Goal: Task Accomplishment & Management: Use online tool/utility

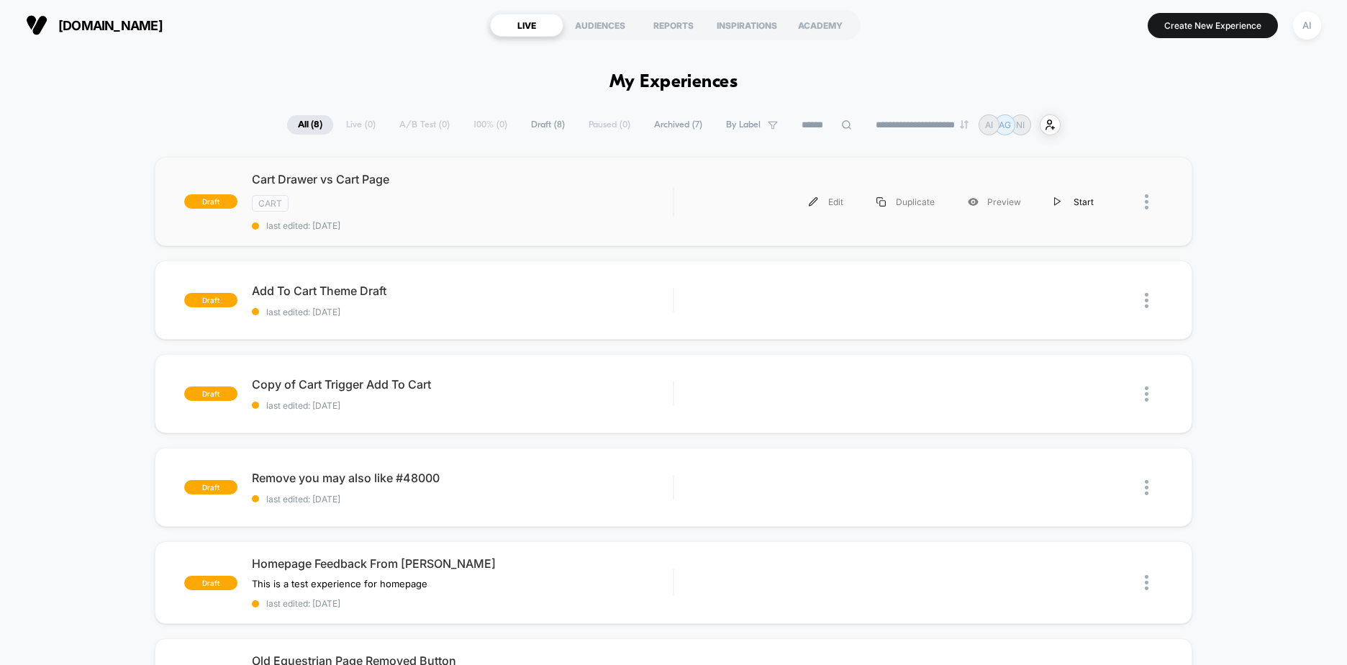
click at [1079, 205] on div "Start" at bounding box center [1074, 202] width 73 height 32
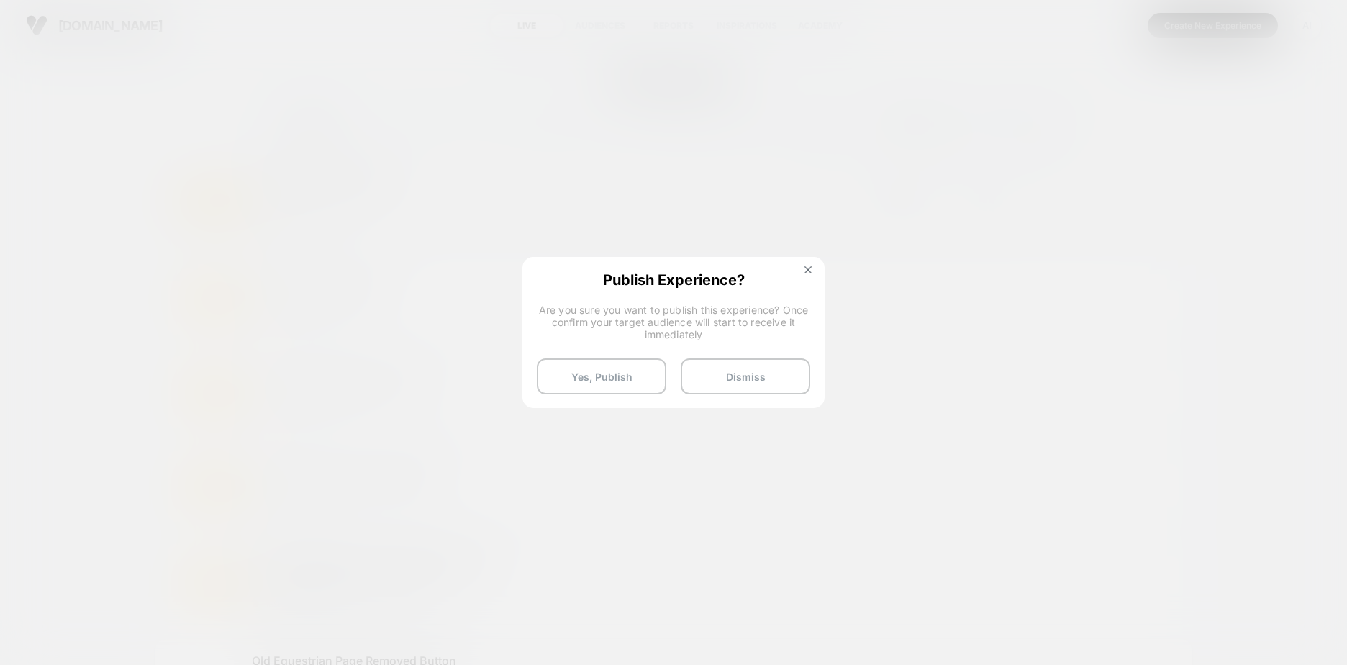
click at [761, 336] on span "Are you sure you want to publish this experience? Once confirm your target audi…" at bounding box center [673, 322] width 273 height 37
click at [602, 371] on button "Yes, Publish" at bounding box center [602, 376] width 130 height 36
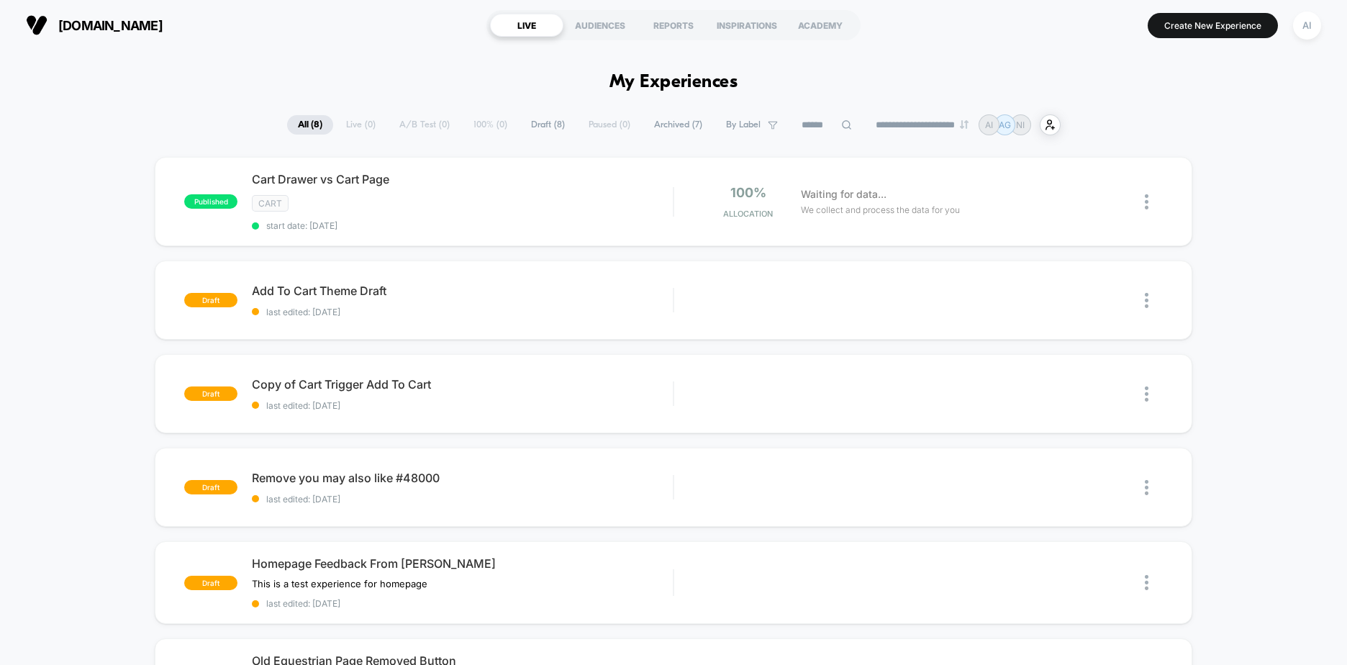
click at [595, 210] on div "CART" at bounding box center [462, 203] width 421 height 17
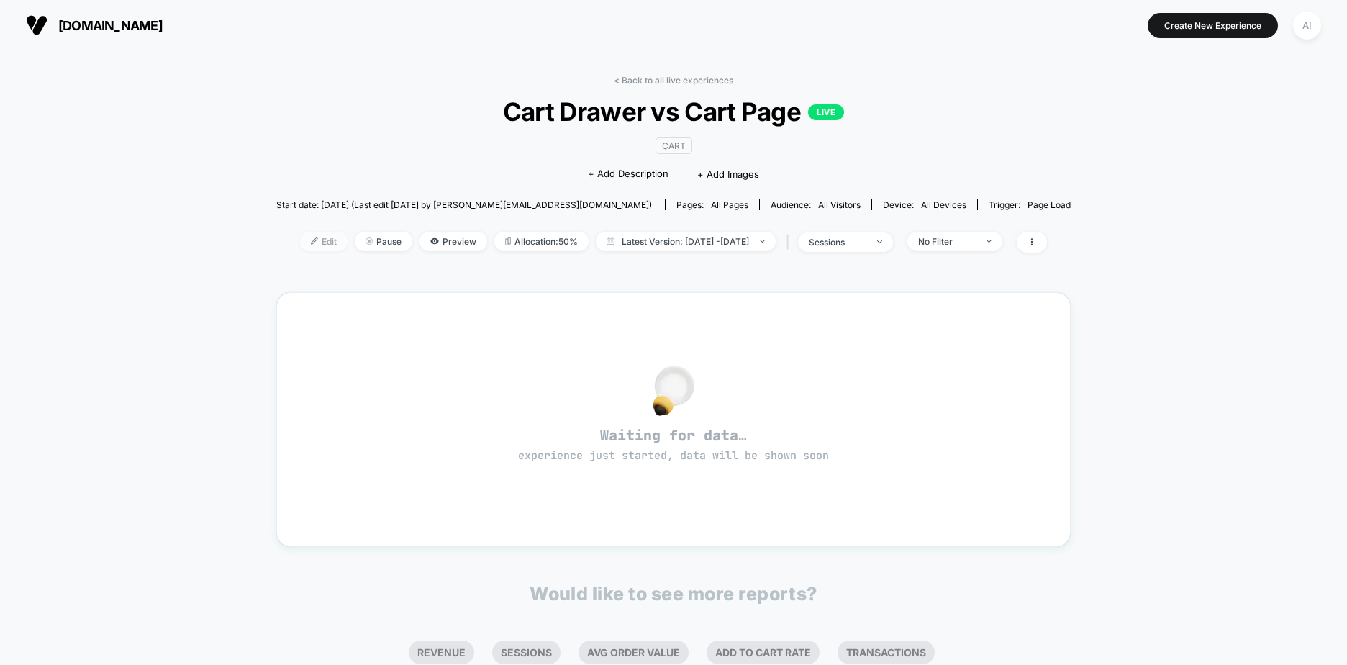
click at [306, 246] on span "Edit" at bounding box center [324, 241] width 48 height 19
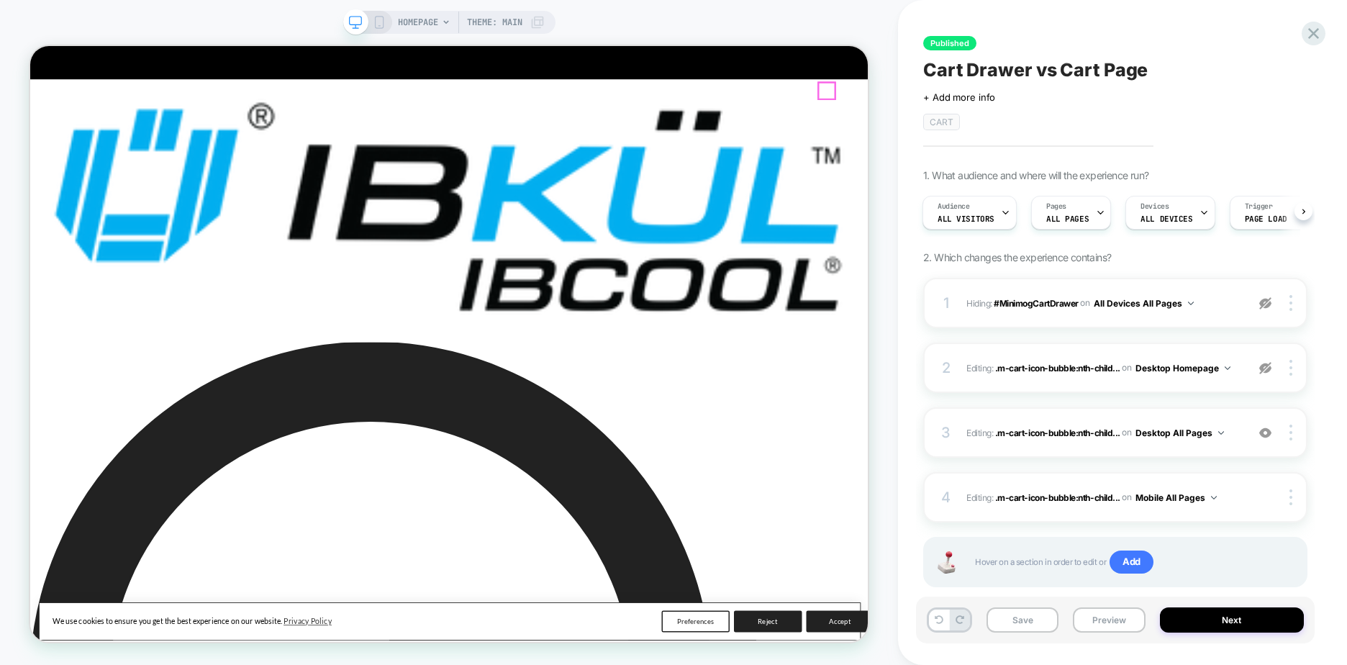
click at [1263, 304] on img at bounding box center [1266, 303] width 12 height 12
click at [1203, 621] on button "Next" at bounding box center [1232, 619] width 145 height 25
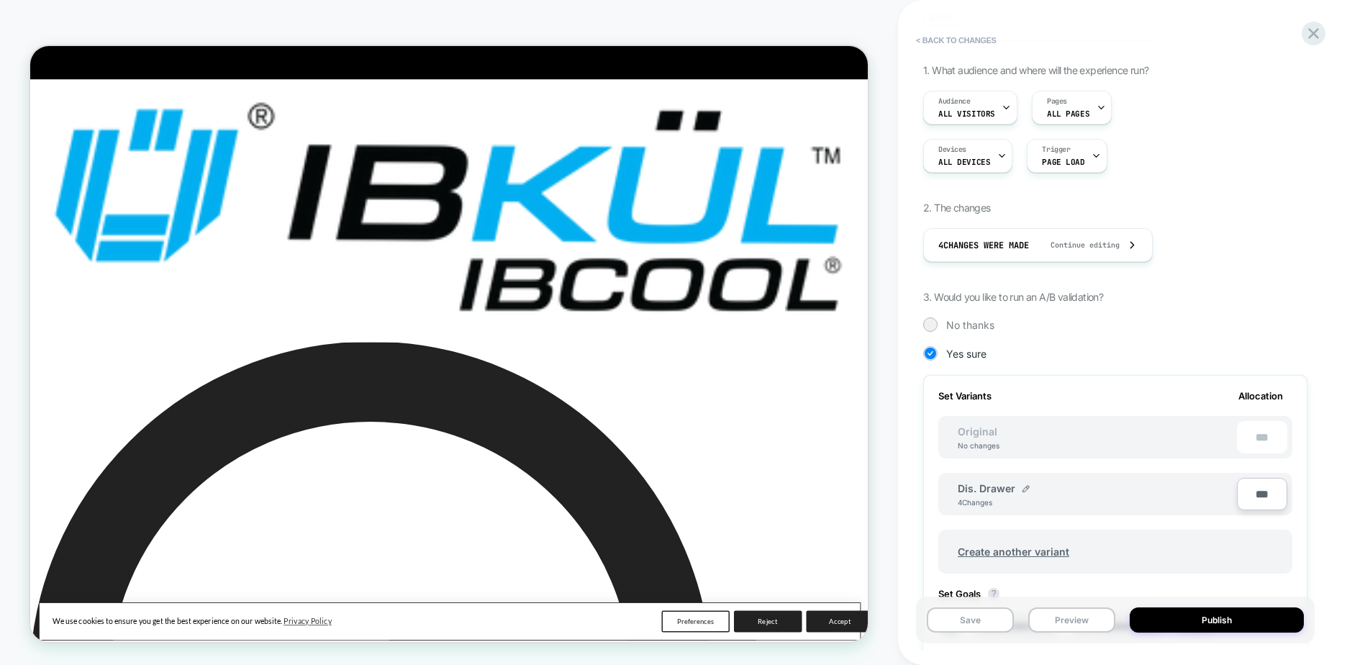
scroll to position [144, 0]
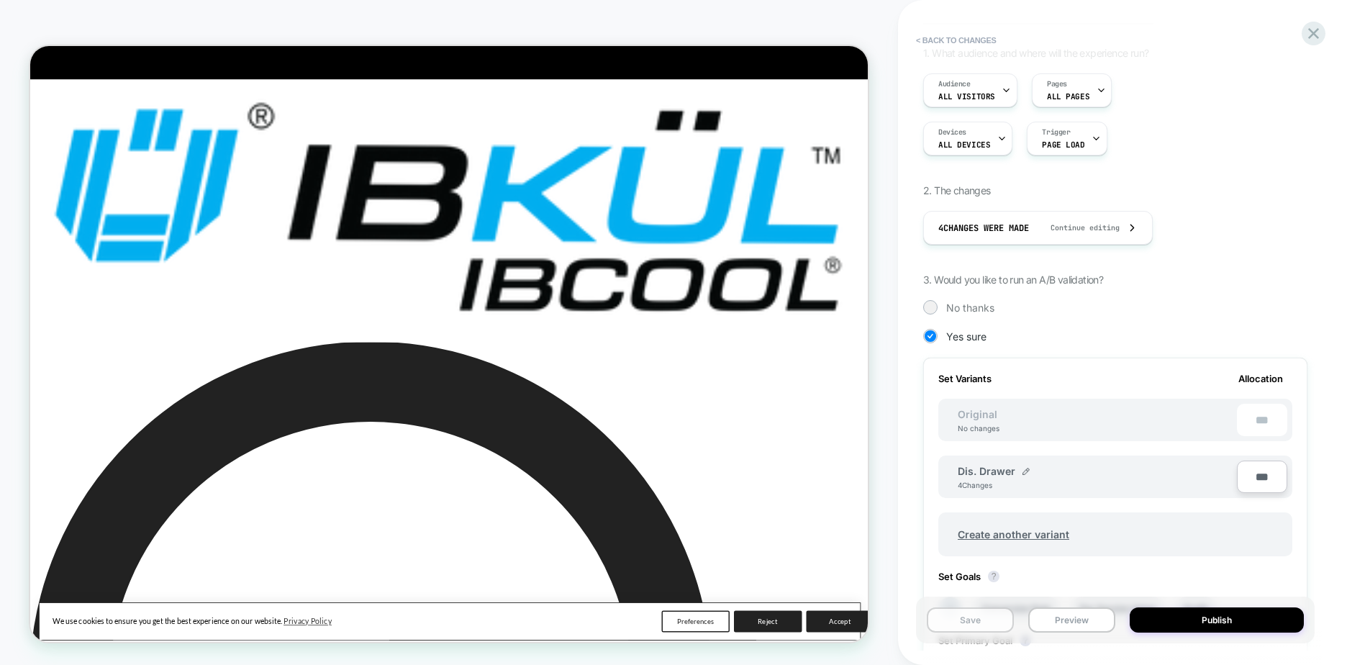
click at [980, 620] on button "Save" at bounding box center [970, 619] width 87 height 25
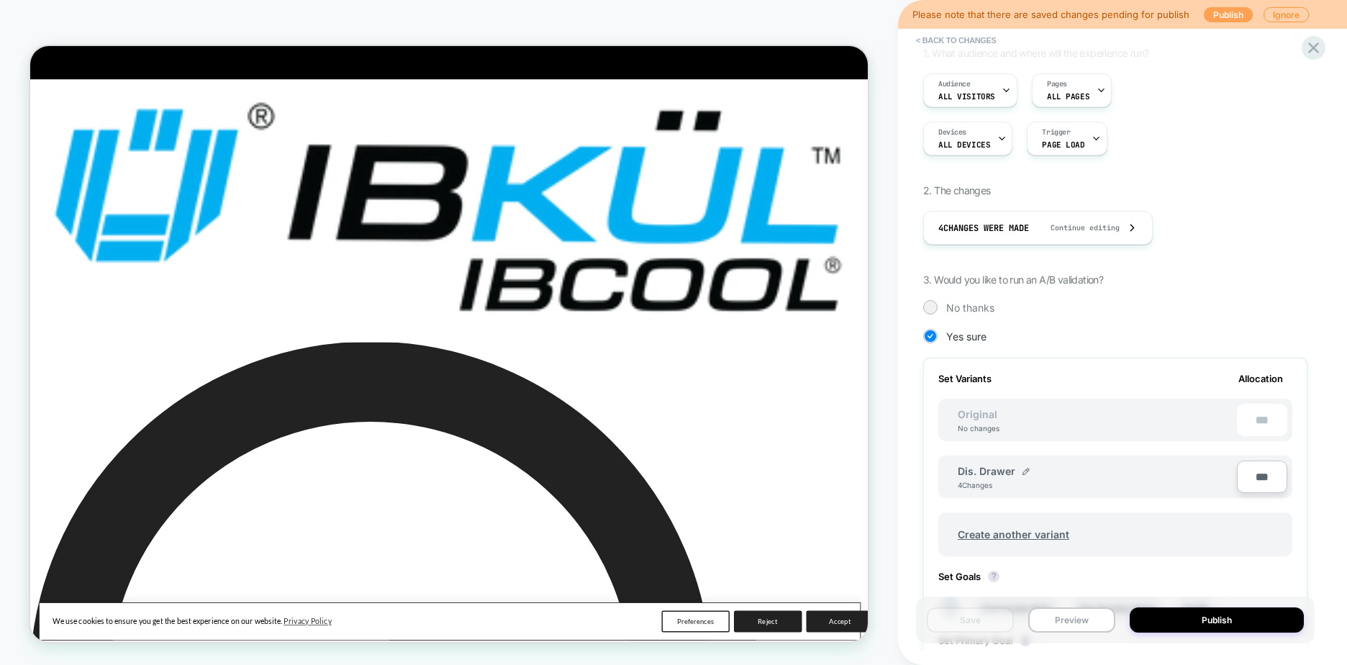
click at [1219, 16] on button "Publish" at bounding box center [1228, 14] width 49 height 15
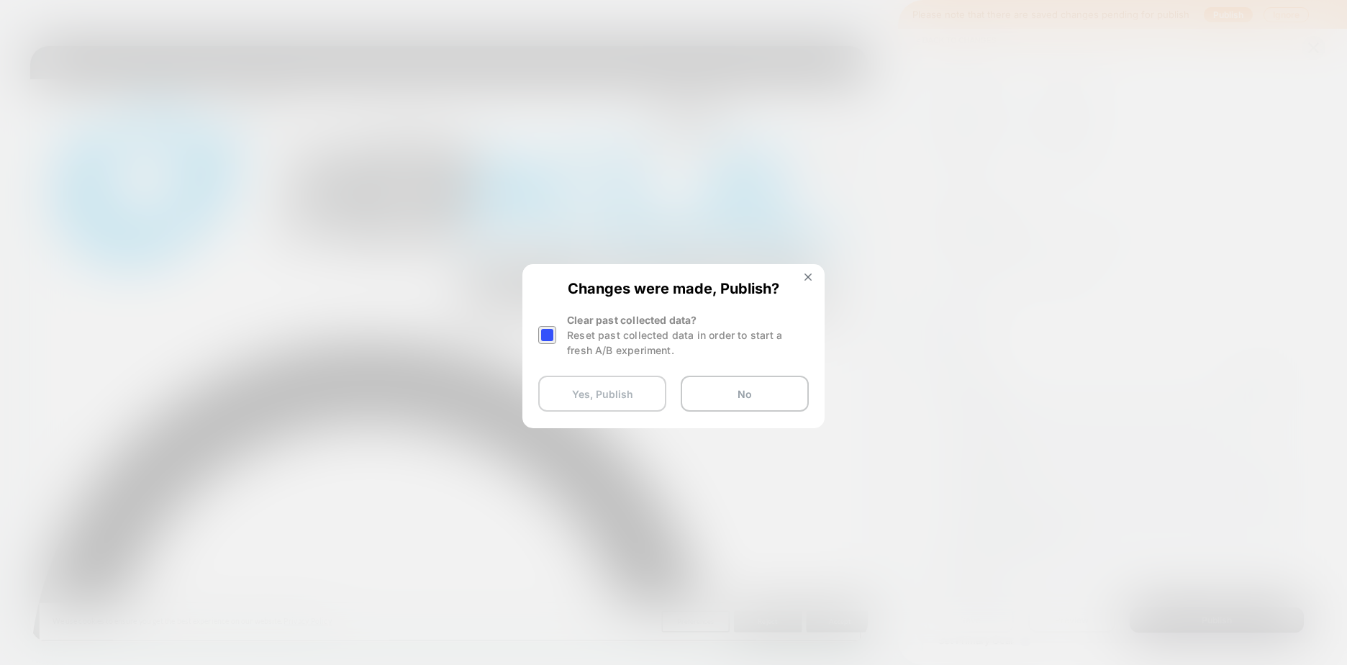
click at [618, 387] on button "Yes, Publish" at bounding box center [602, 394] width 128 height 36
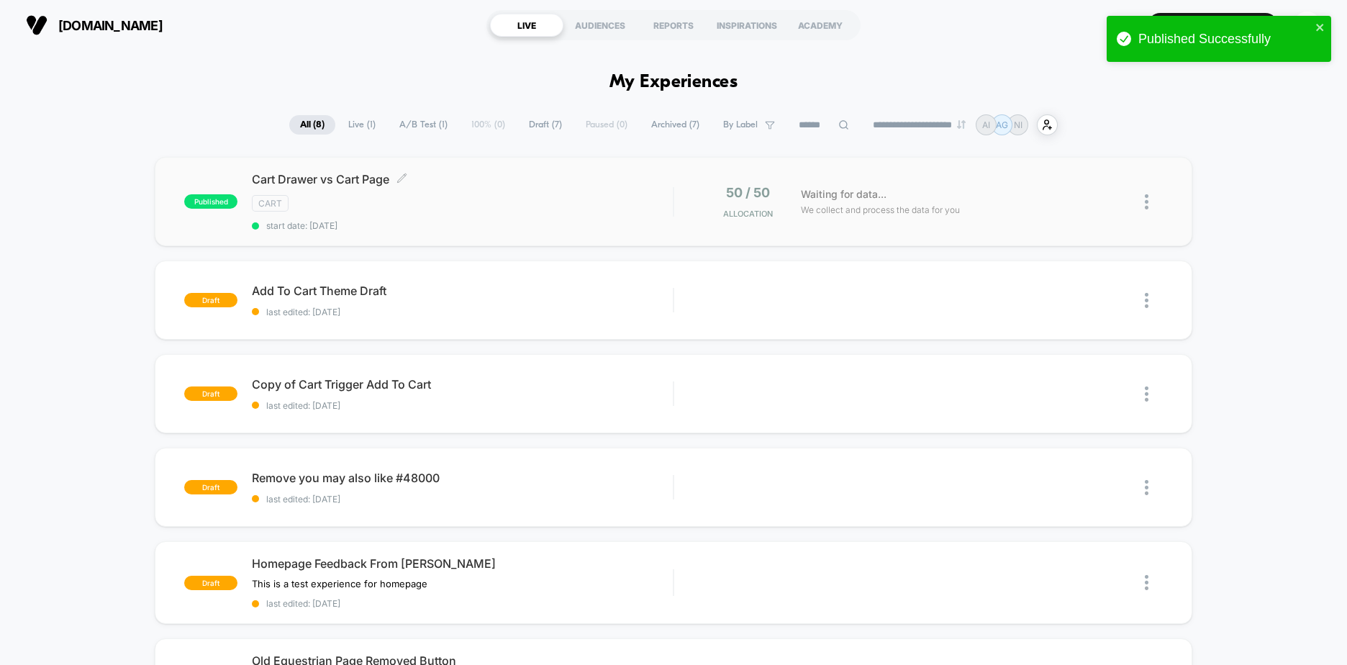
click at [509, 211] on div "CART" at bounding box center [462, 203] width 421 height 17
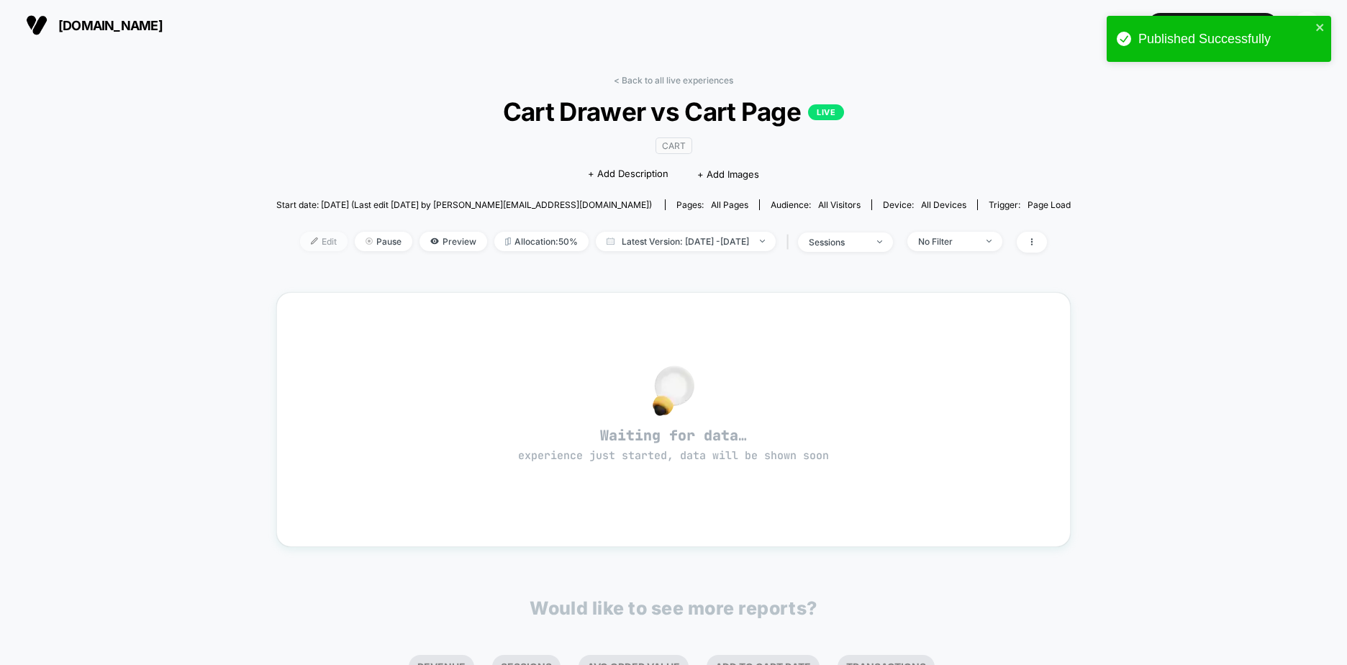
click at [311, 242] on img at bounding box center [314, 241] width 7 height 7
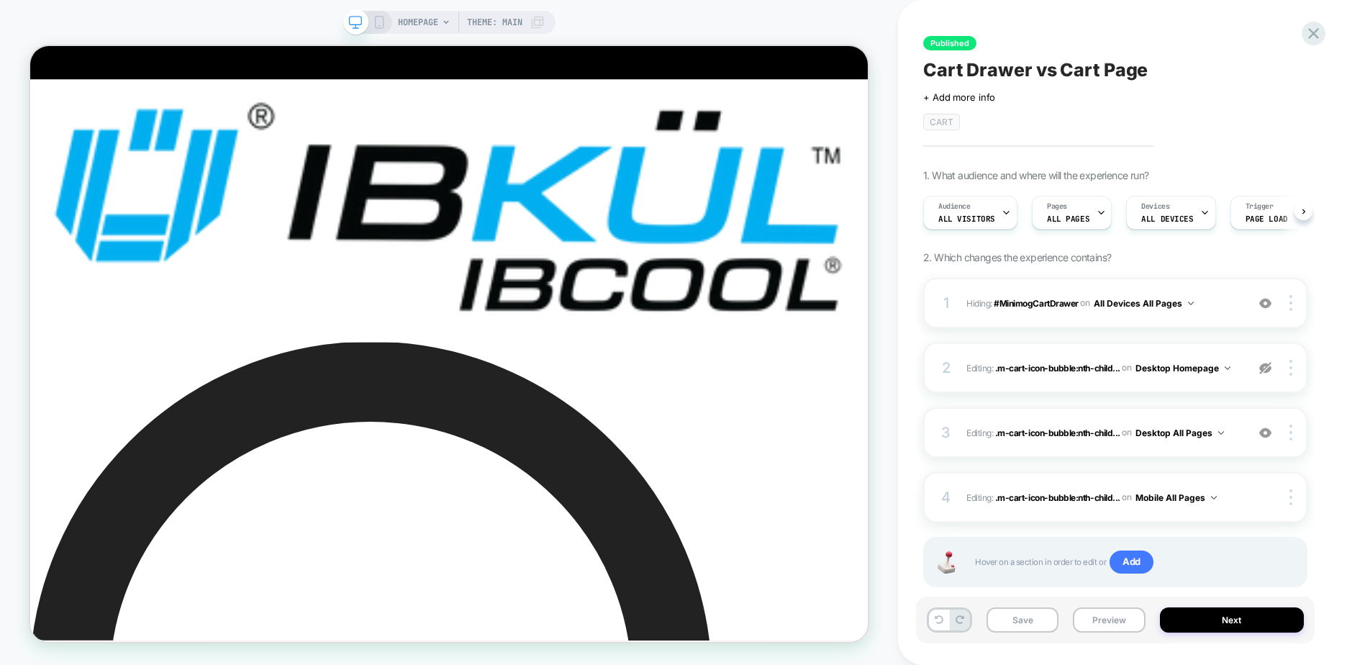
scroll to position [0, 1]
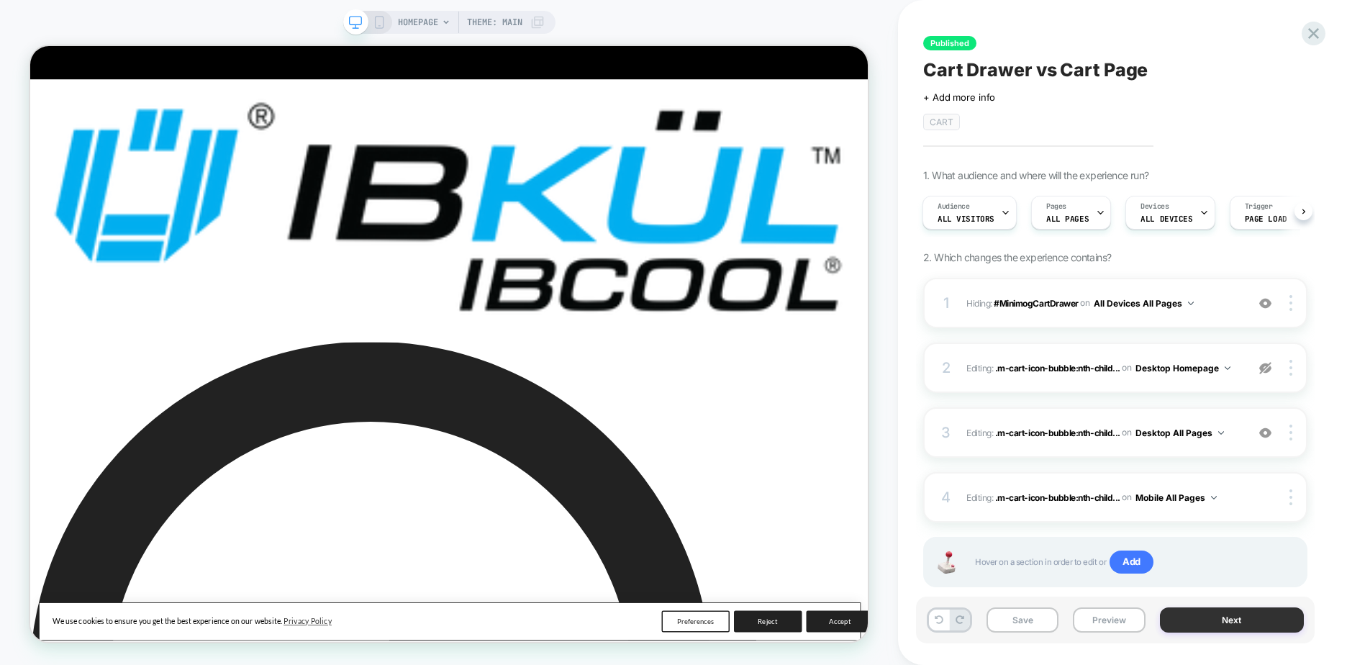
click at [1209, 620] on button "Next" at bounding box center [1232, 619] width 145 height 25
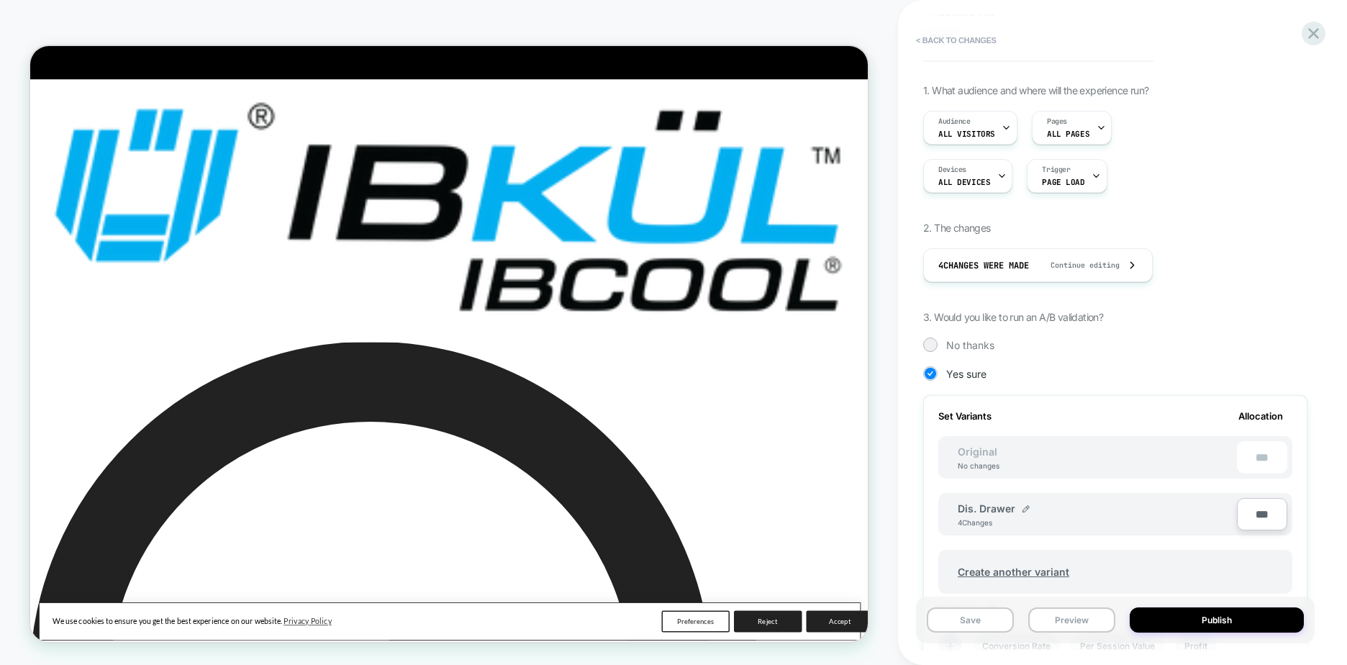
scroll to position [144, 0]
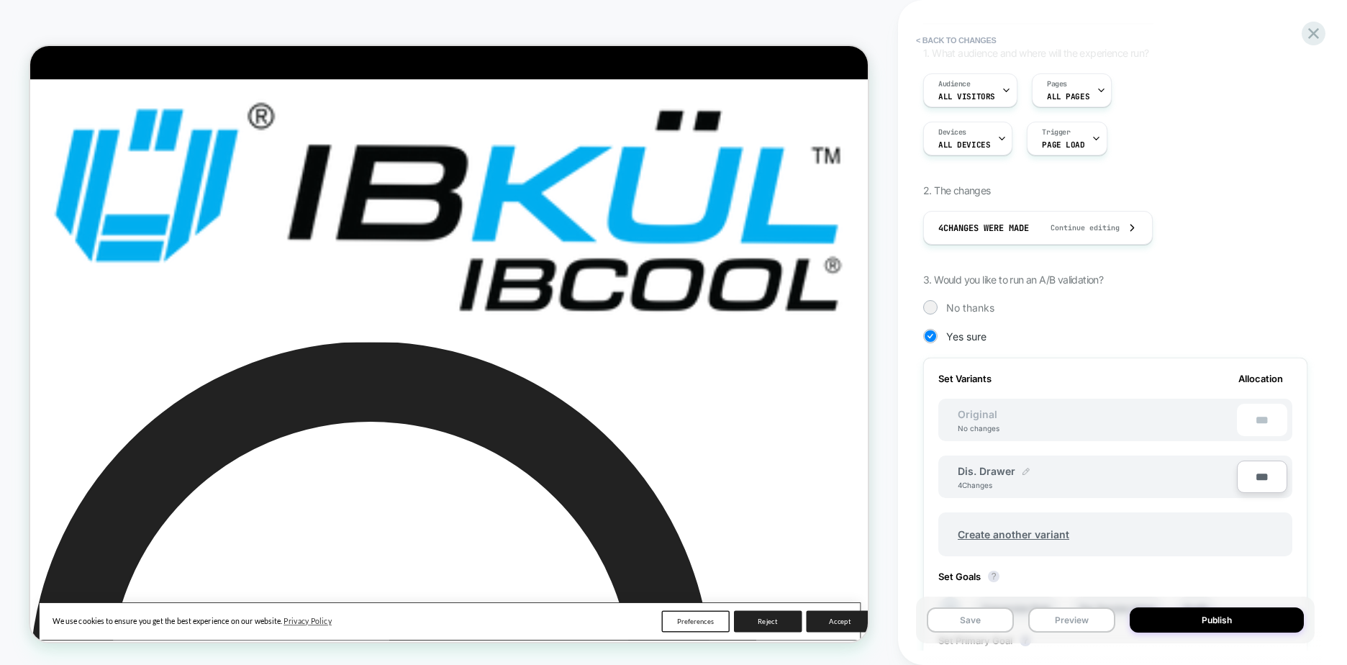
click at [1023, 469] on img at bounding box center [1026, 471] width 7 height 7
click at [1072, 476] on button at bounding box center [1077, 478] width 14 height 14
click at [962, 37] on button "< Back to changes" at bounding box center [956, 40] width 95 height 23
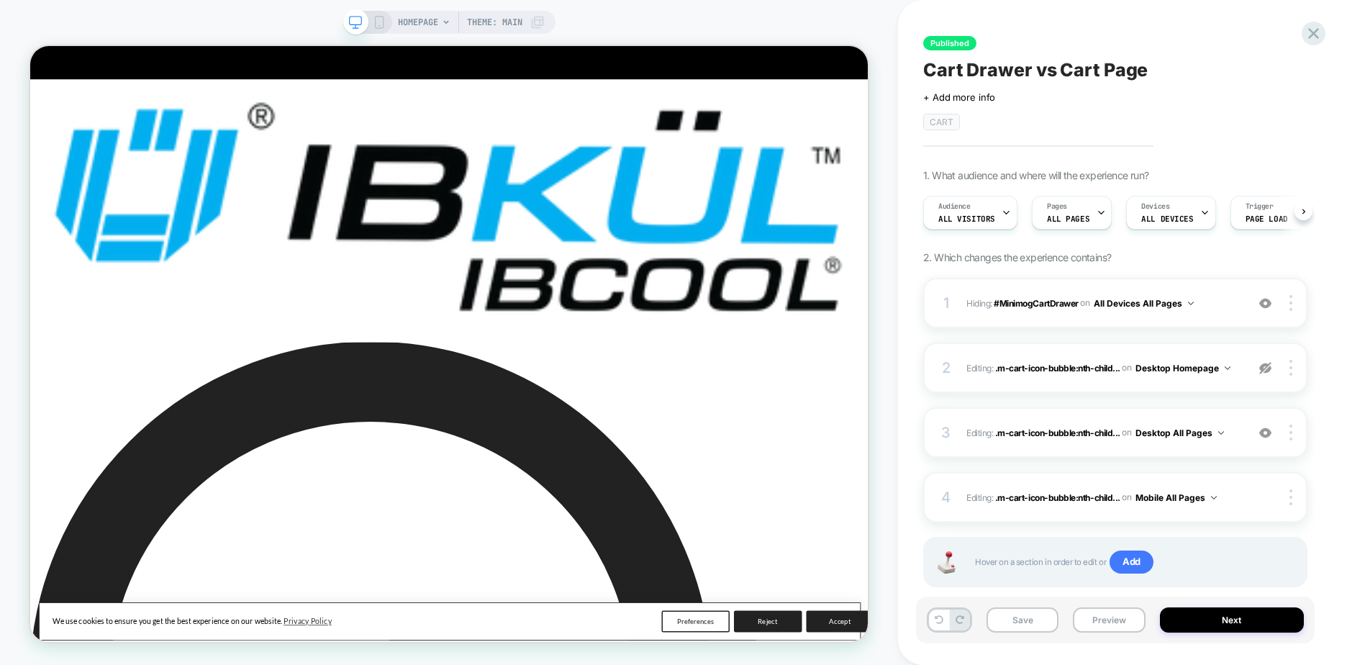
scroll to position [0, 1]
click at [952, 431] on div "3" at bounding box center [946, 433] width 14 height 26
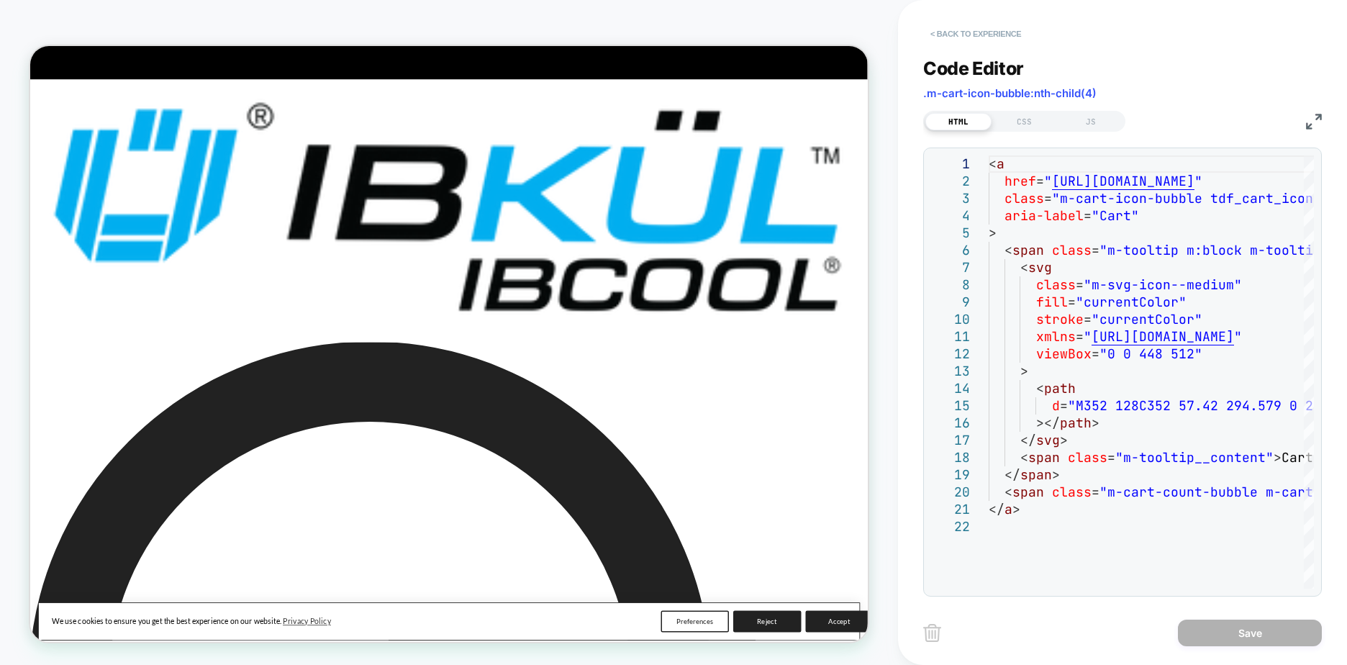
click at [987, 34] on button "< Back to experience" at bounding box center [975, 33] width 105 height 23
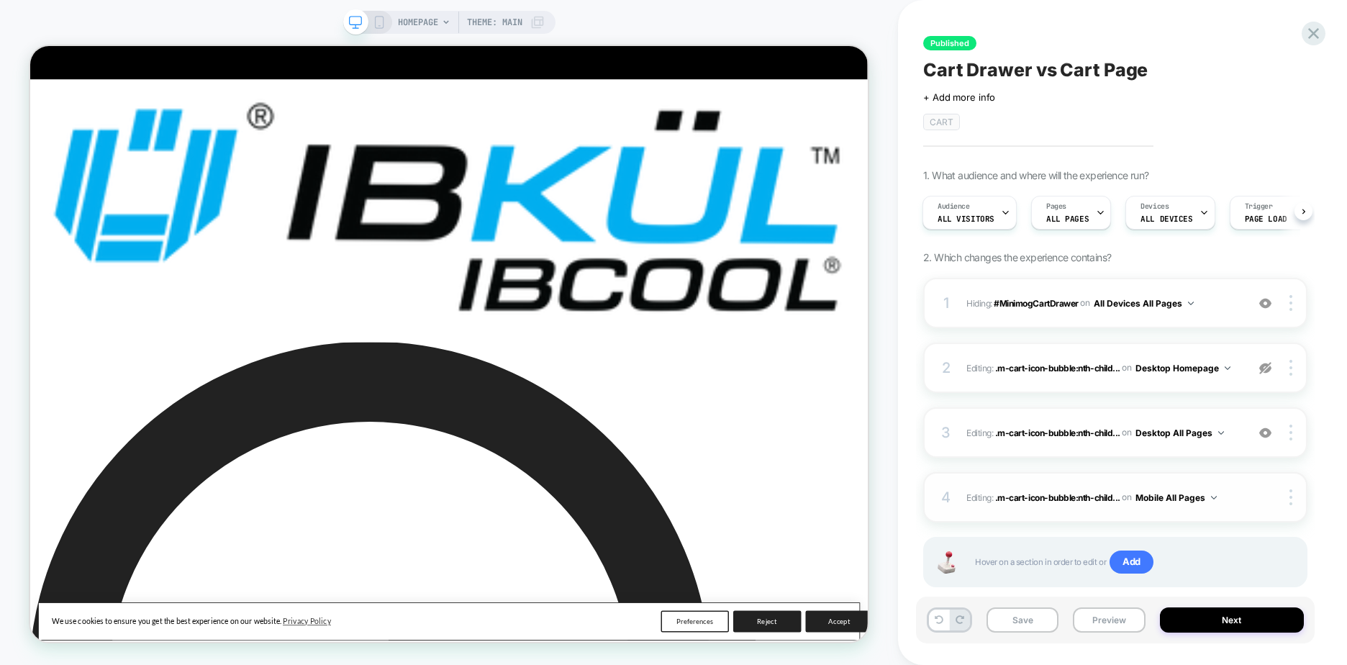
click at [967, 494] on span "Editing : .m-cart-icon-bubble:nth-child... .m-cart-icon-bubble:nth-child(2) > .…" at bounding box center [1103, 498] width 273 height 18
click at [988, 499] on span "Editing : .m-cart-icon-bubble:nth-child... .m-cart-icon-bubble:nth-child(2) > .…" at bounding box center [1103, 498] width 273 height 18
click at [1311, 36] on icon at bounding box center [1313, 33] width 11 height 11
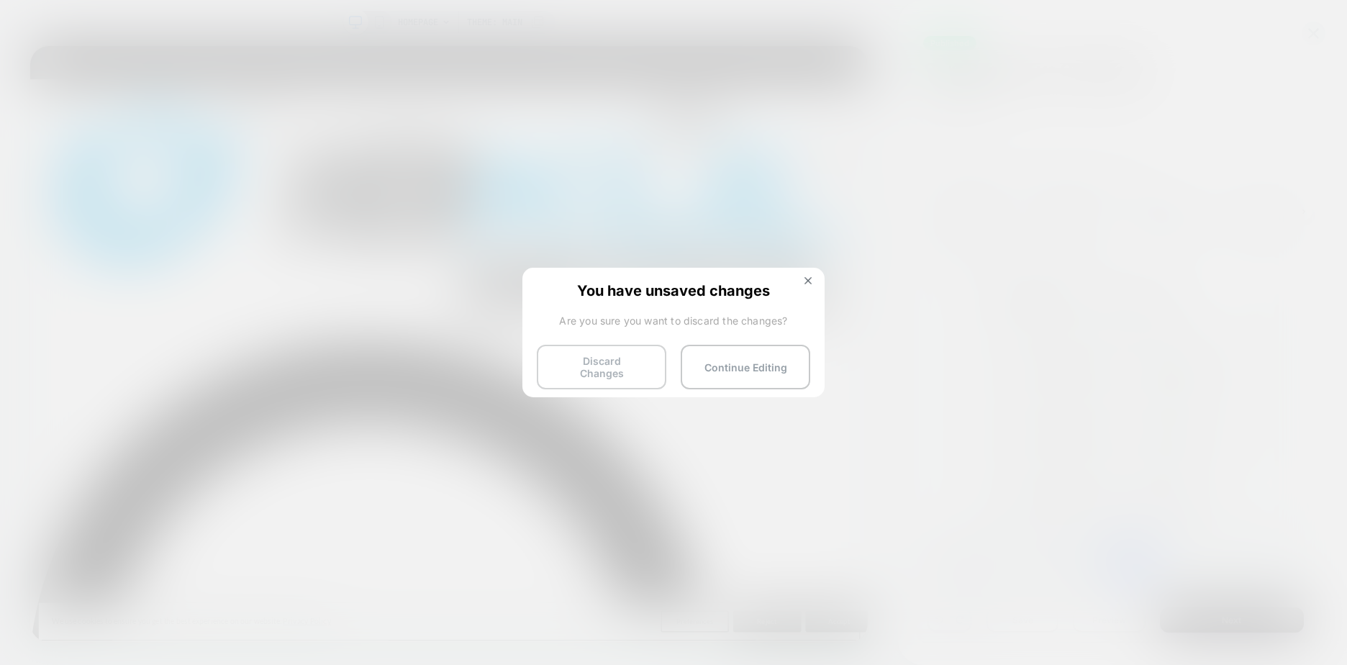
click at [629, 363] on button "Discard Changes" at bounding box center [602, 367] width 130 height 45
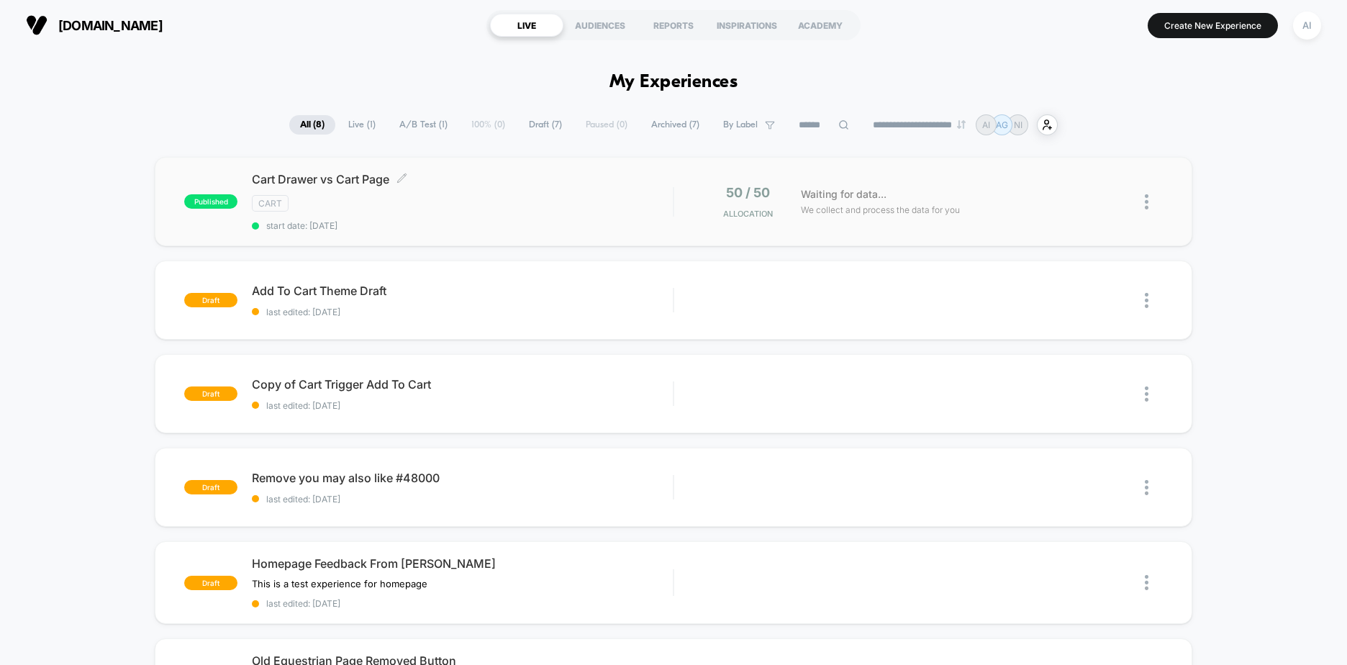
click at [600, 221] on span "start date: [DATE]" at bounding box center [462, 225] width 421 height 11
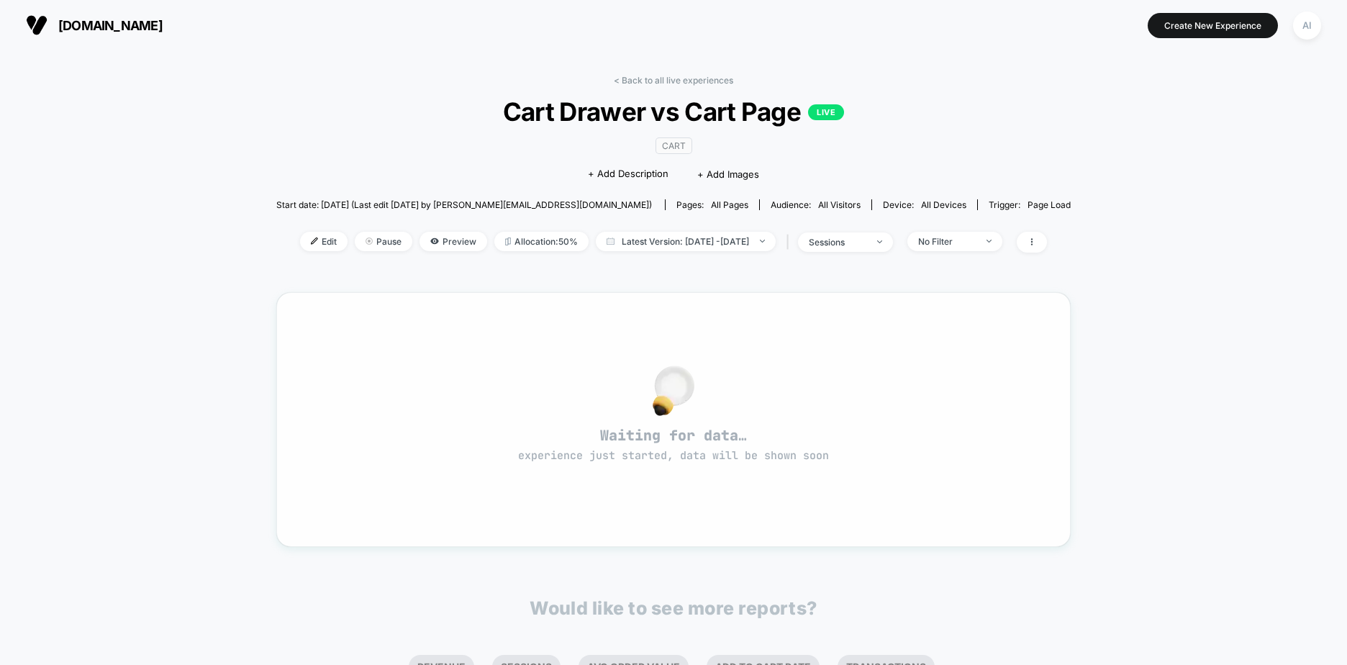
click at [1025, 122] on span "Cart Drawer vs Cart Page LIVE" at bounding box center [673, 111] width 715 height 30
drag, startPoint x: 674, startPoint y: 440, endPoint x: 920, endPoint y: 446, distance: 245.5
click at [840, 440] on span "Waiting for data… experience just started, data will be shown soon" at bounding box center [673, 444] width 743 height 37
click at [1149, 451] on div "< Back to all live experiences Cart Drawer vs Cart Page LIVE CART Click to edit…" at bounding box center [673, 465] width 1347 height 831
click at [1177, 307] on div "< Back to all live experiences Cart Drawer vs Cart Page LIVE CART Click to edit…" at bounding box center [673, 465] width 1347 height 831
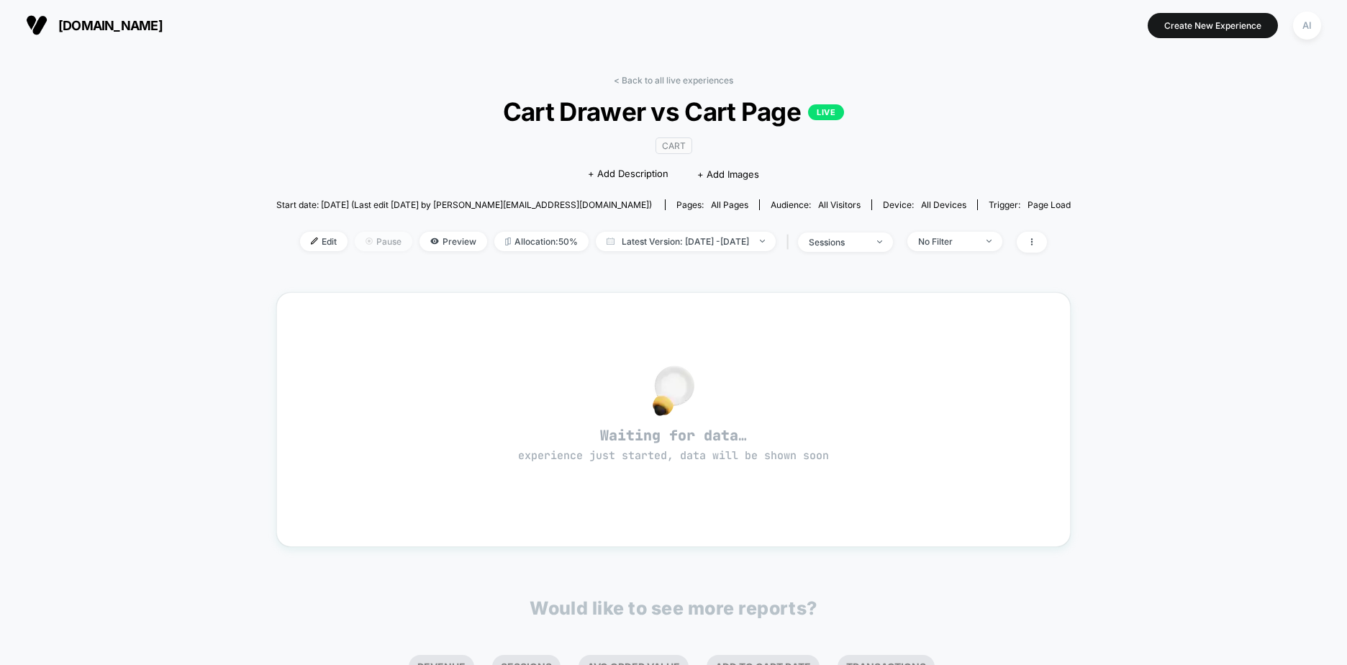
click at [366, 242] on img at bounding box center [369, 241] width 7 height 7
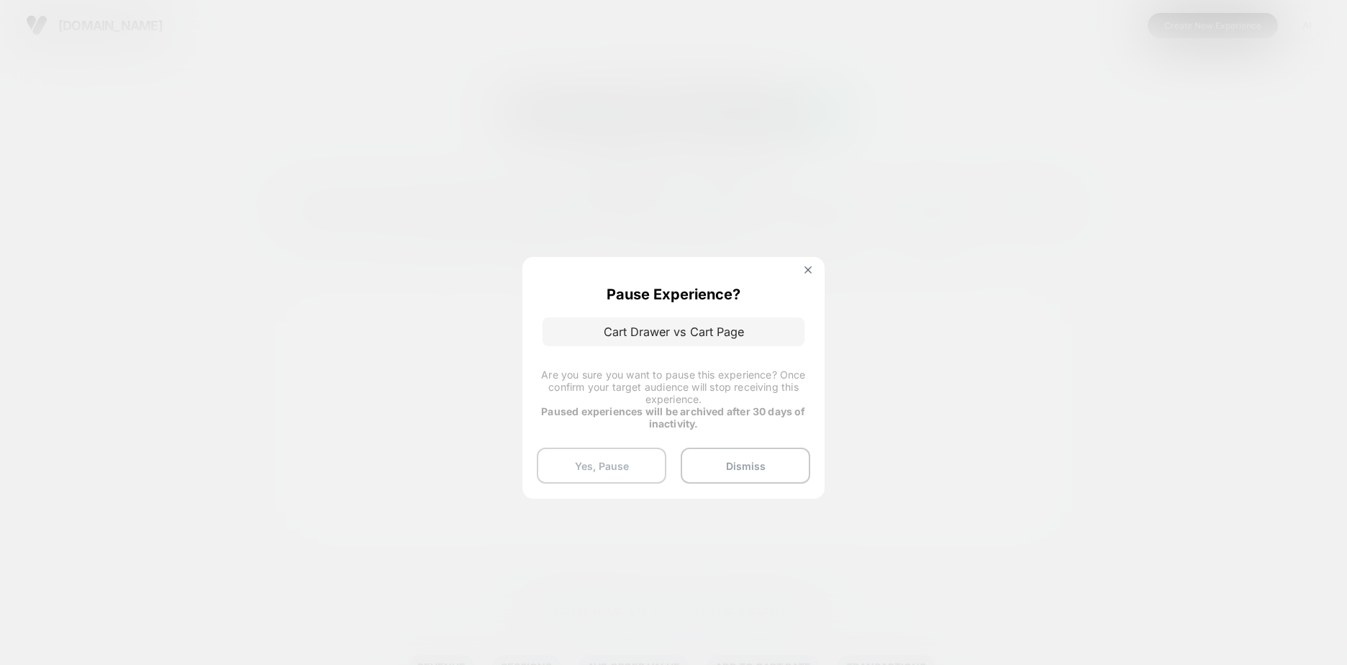
click at [627, 469] on button "Yes, Pause" at bounding box center [602, 466] width 130 height 36
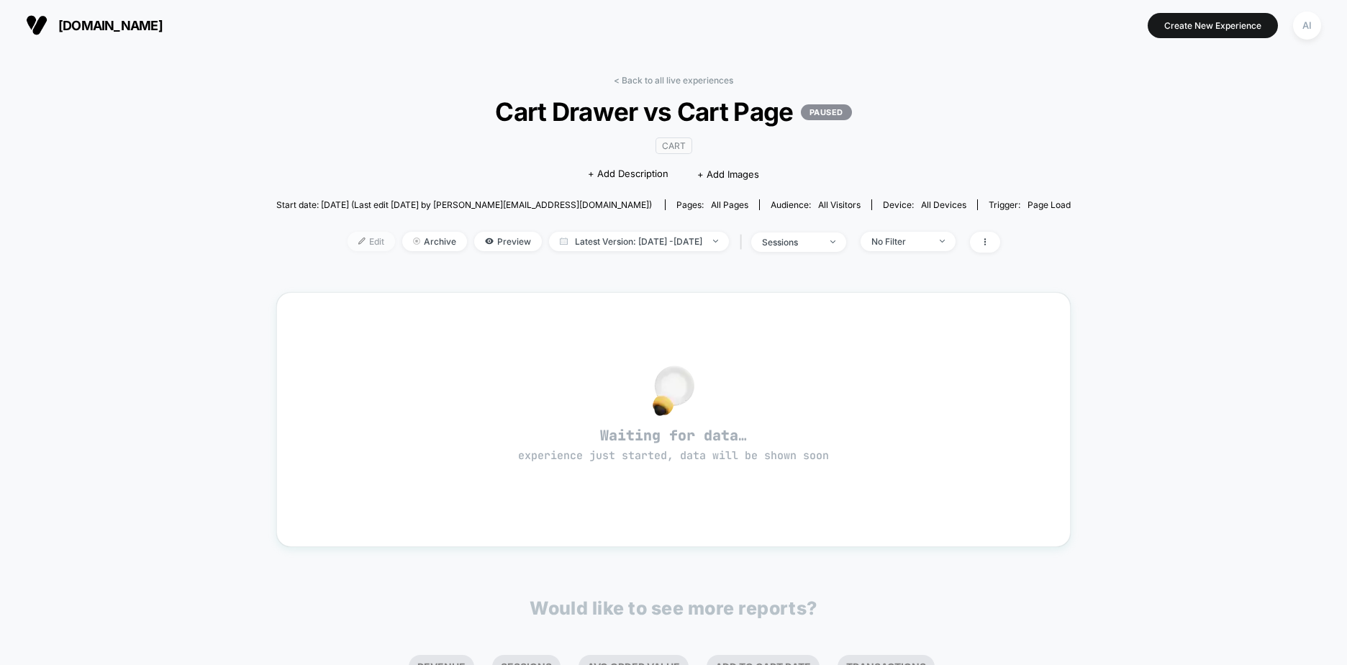
click at [358, 244] on img at bounding box center [361, 241] width 7 height 7
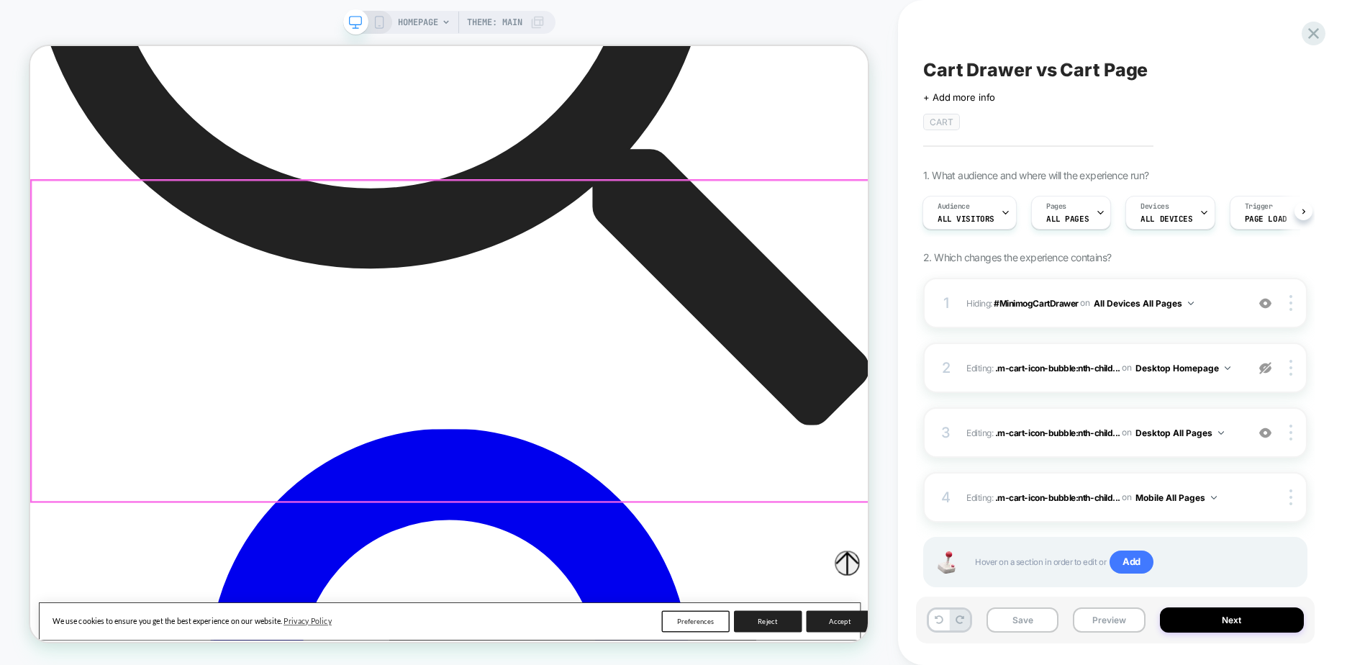
scroll to position [1511, 0]
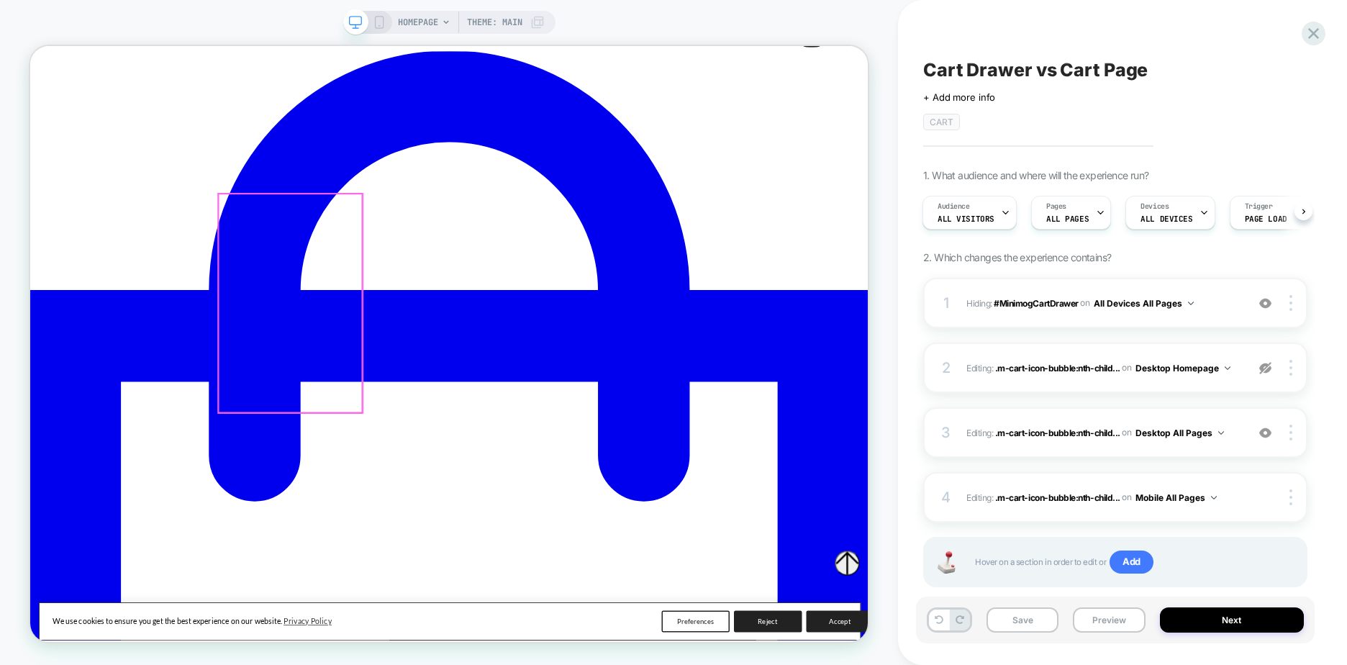
click at [421, 22] on span "HOMEPAGE" at bounding box center [418, 22] width 40 height 23
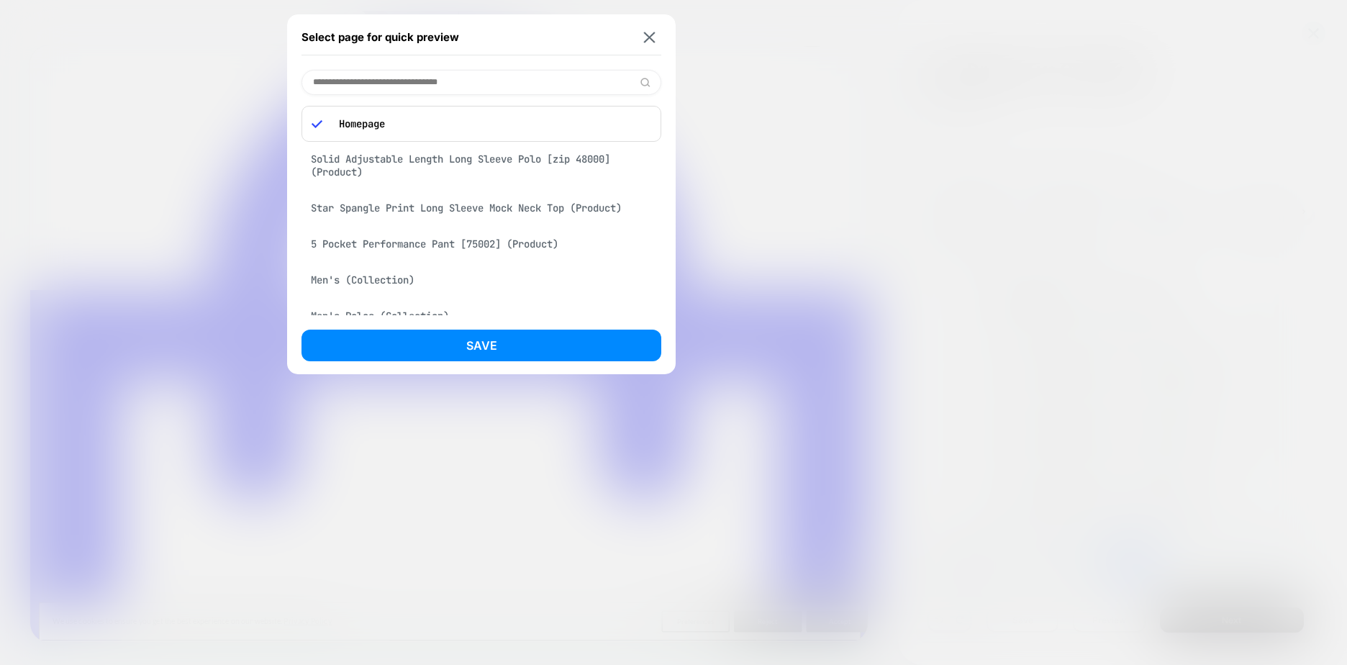
click at [389, 161] on div "Solid Adjustable Length Long Sleeve Polo [zip 48000] (Product)" at bounding box center [482, 165] width 360 height 40
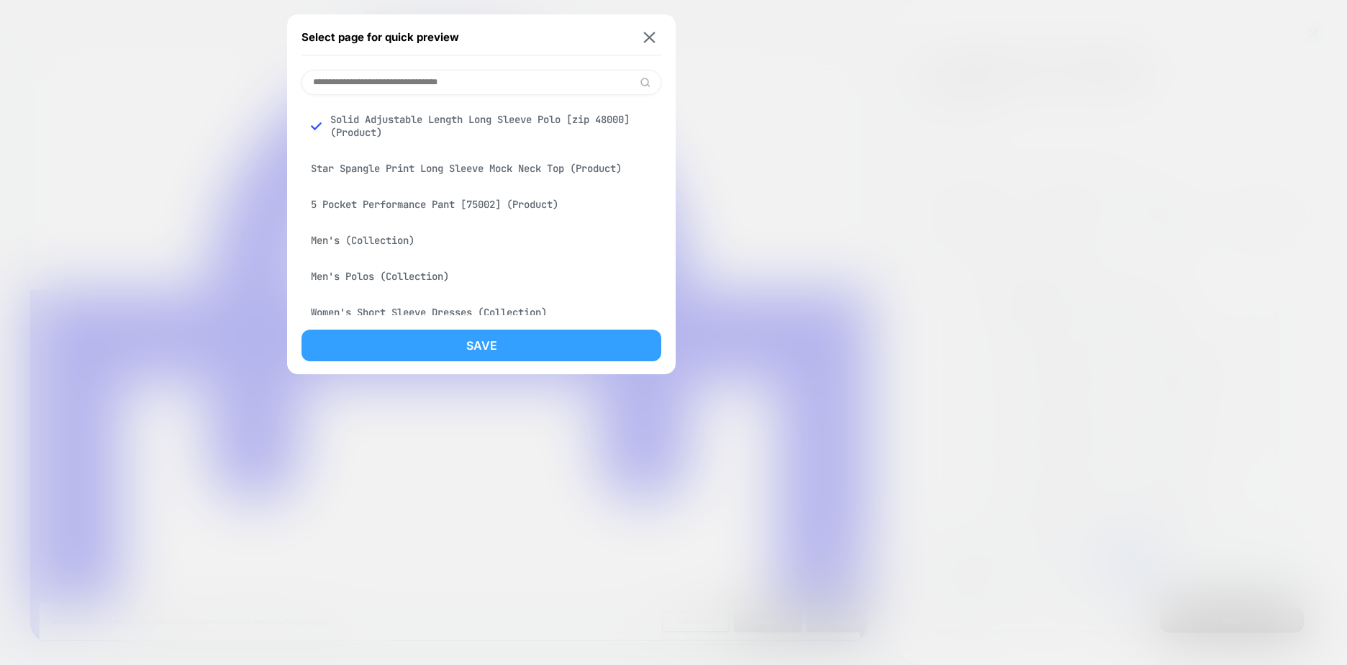
click at [535, 348] on button "Save" at bounding box center [482, 346] width 360 height 32
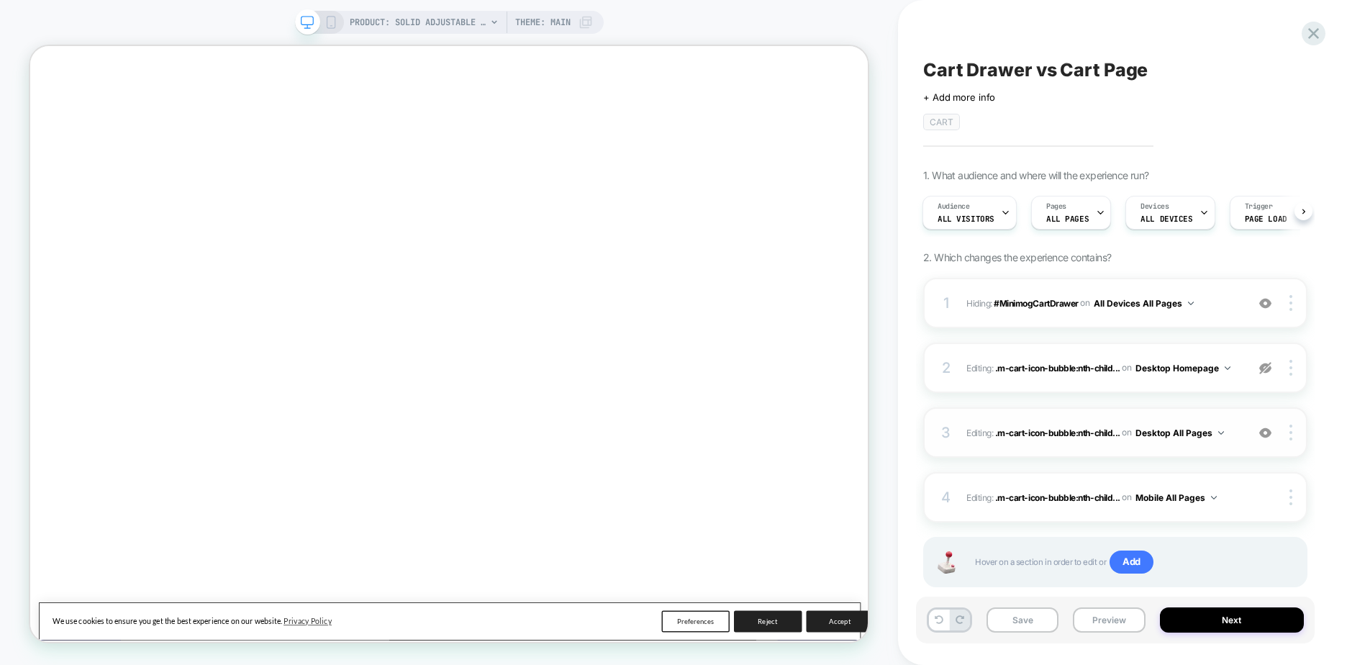
scroll to position [0, 1]
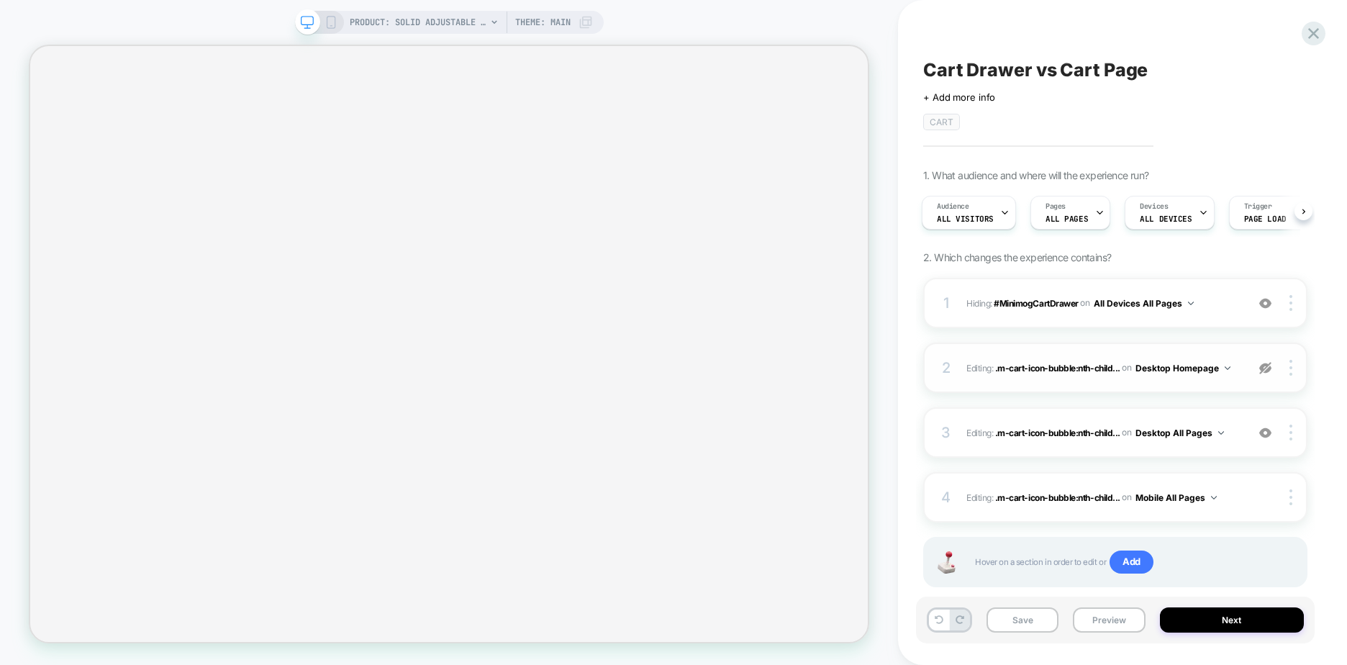
select select "**********"
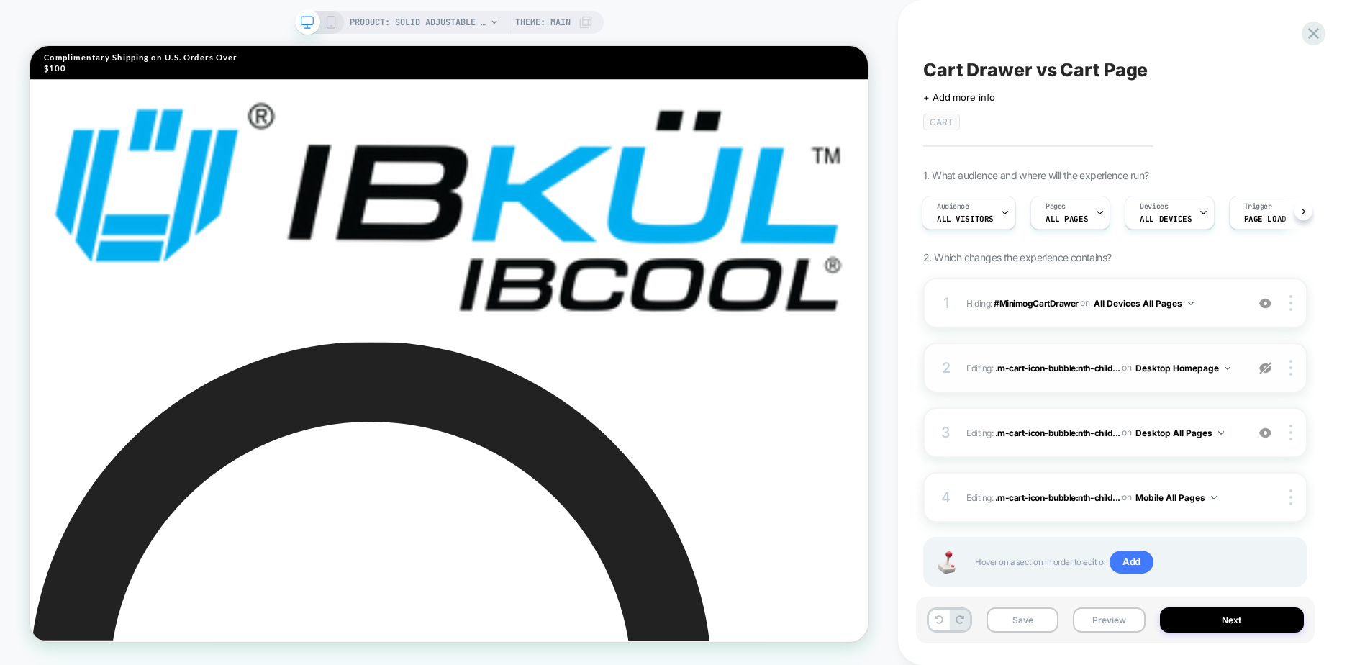
scroll to position [0, 0]
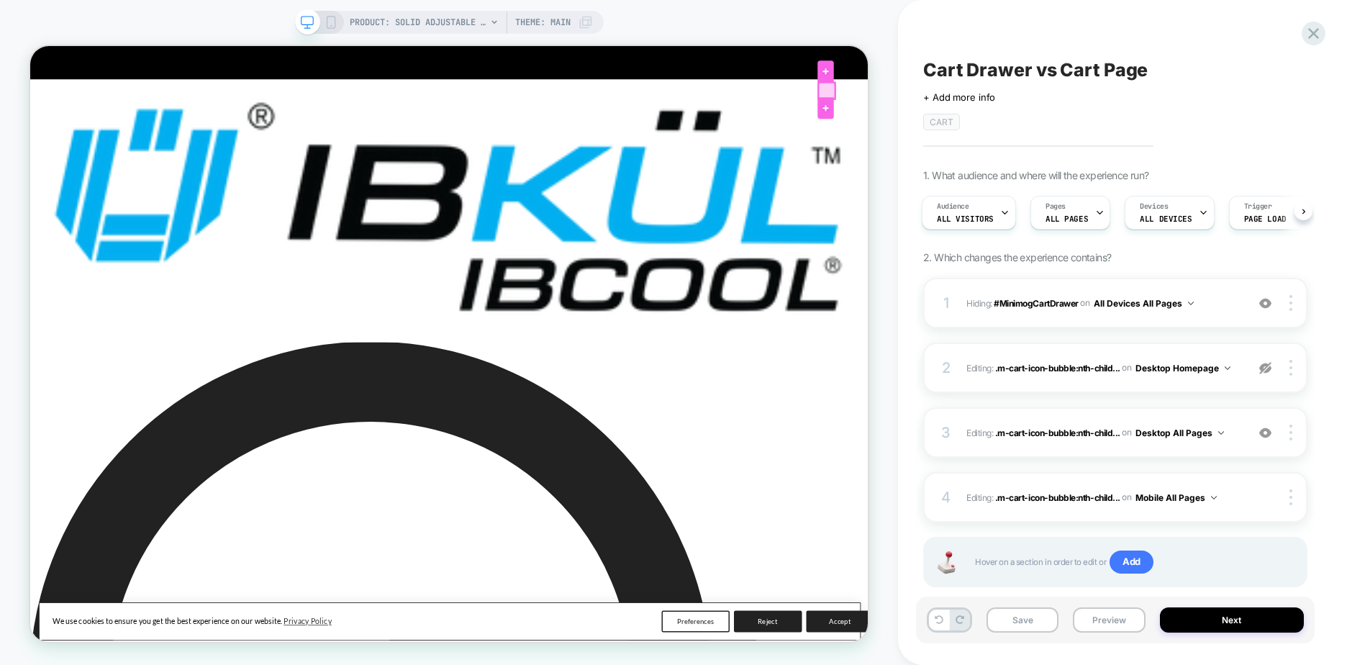
click at [1094, 104] on div at bounding box center [1093, 106] width 22 height 22
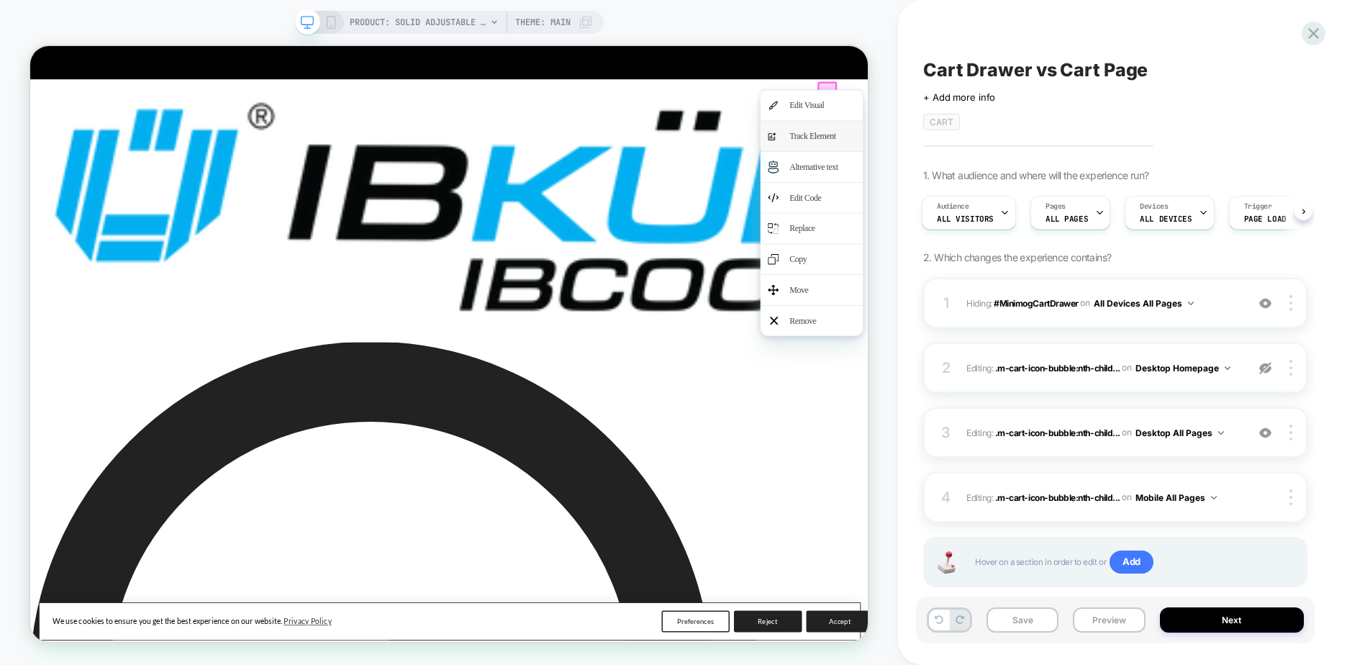
click at [1085, 159] on div "Track Element" at bounding box center [1087, 166] width 88 height 20
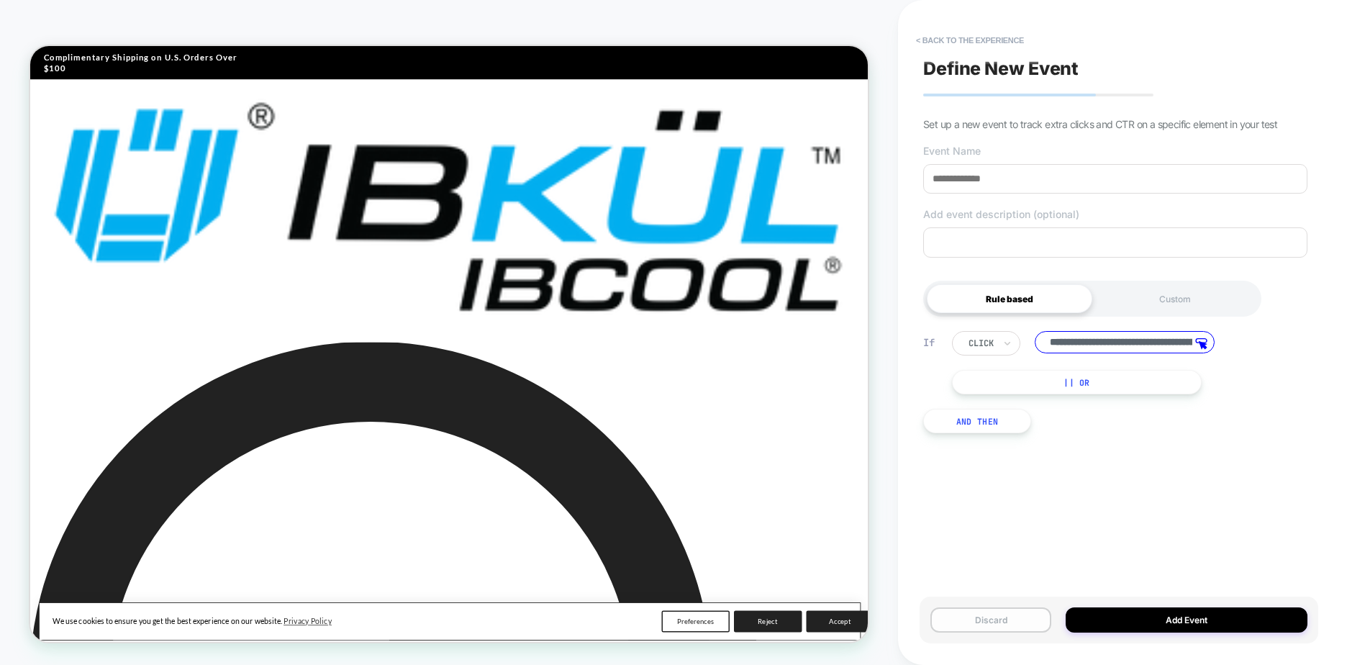
click at [1003, 619] on button "Discard" at bounding box center [991, 619] width 121 height 25
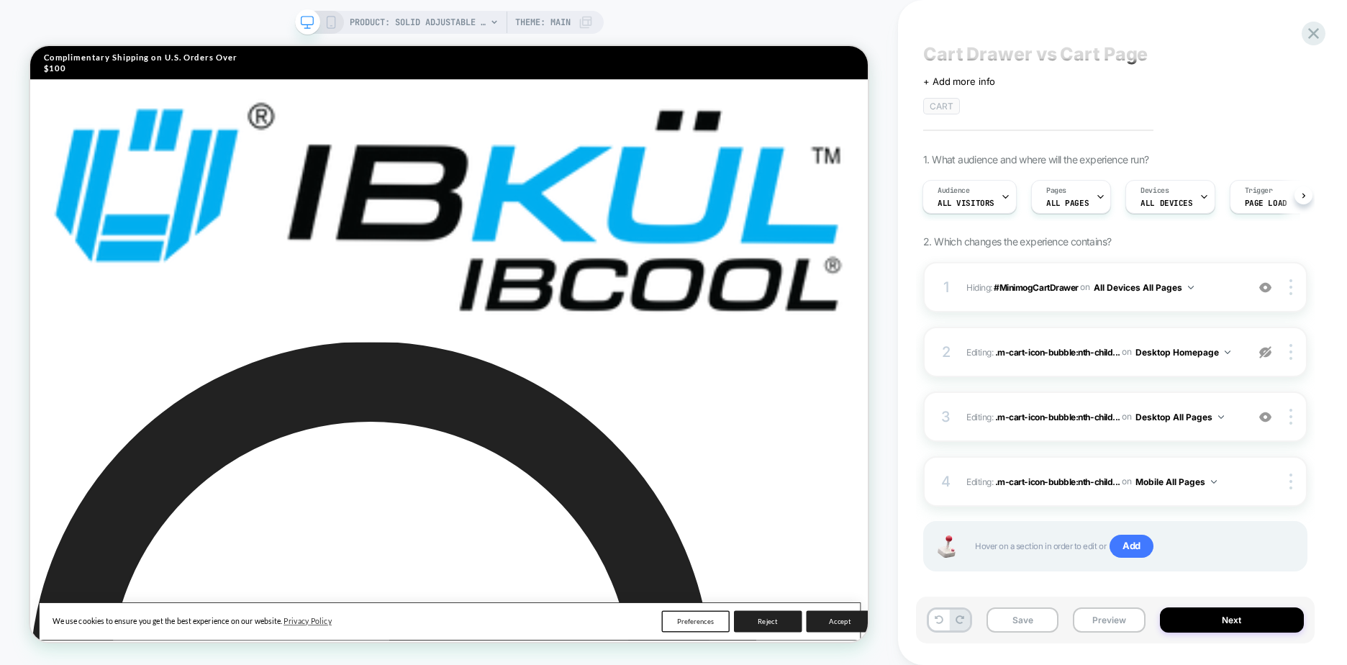
scroll to position [30, 0]
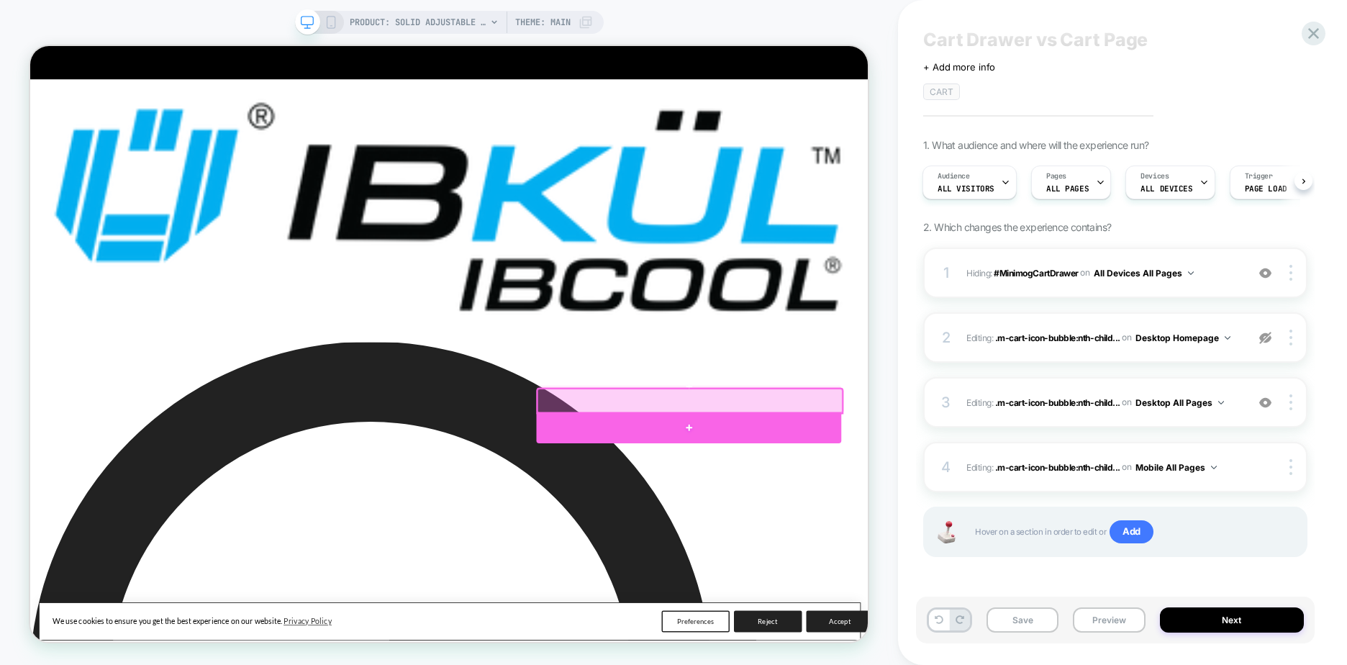
click at [918, 546] on div at bounding box center [908, 555] width 407 height 42
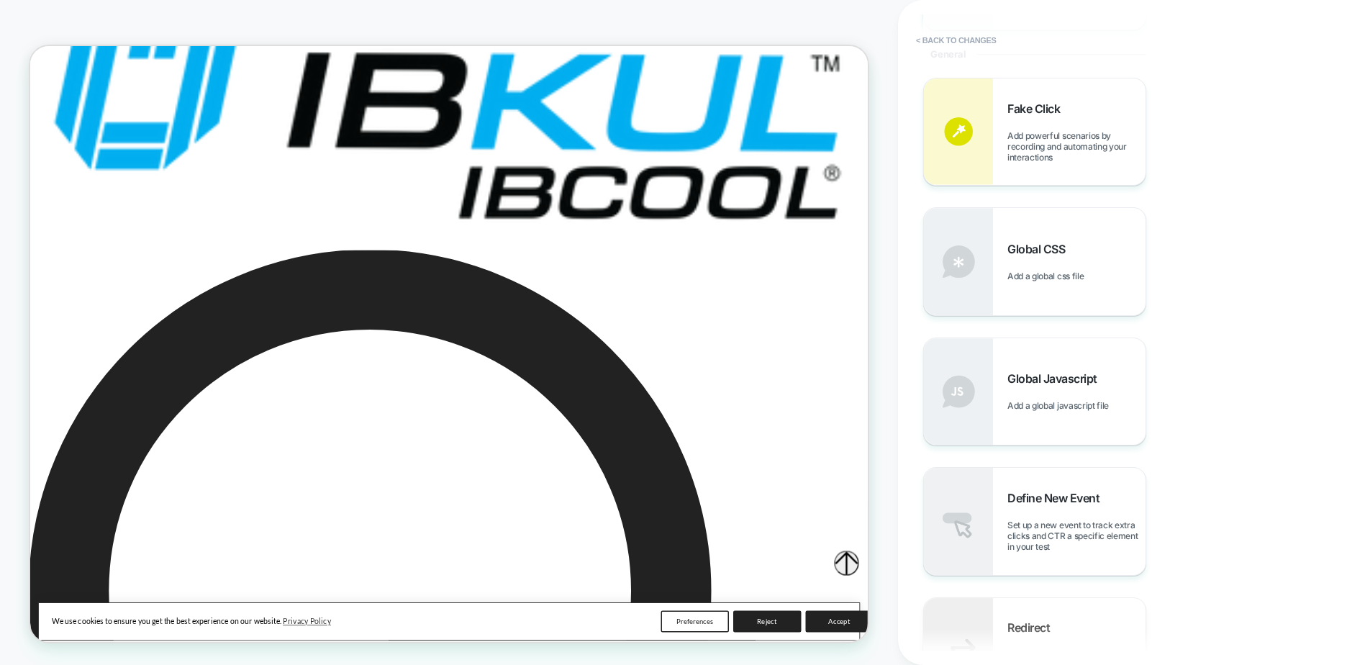
scroll to position [648, 0]
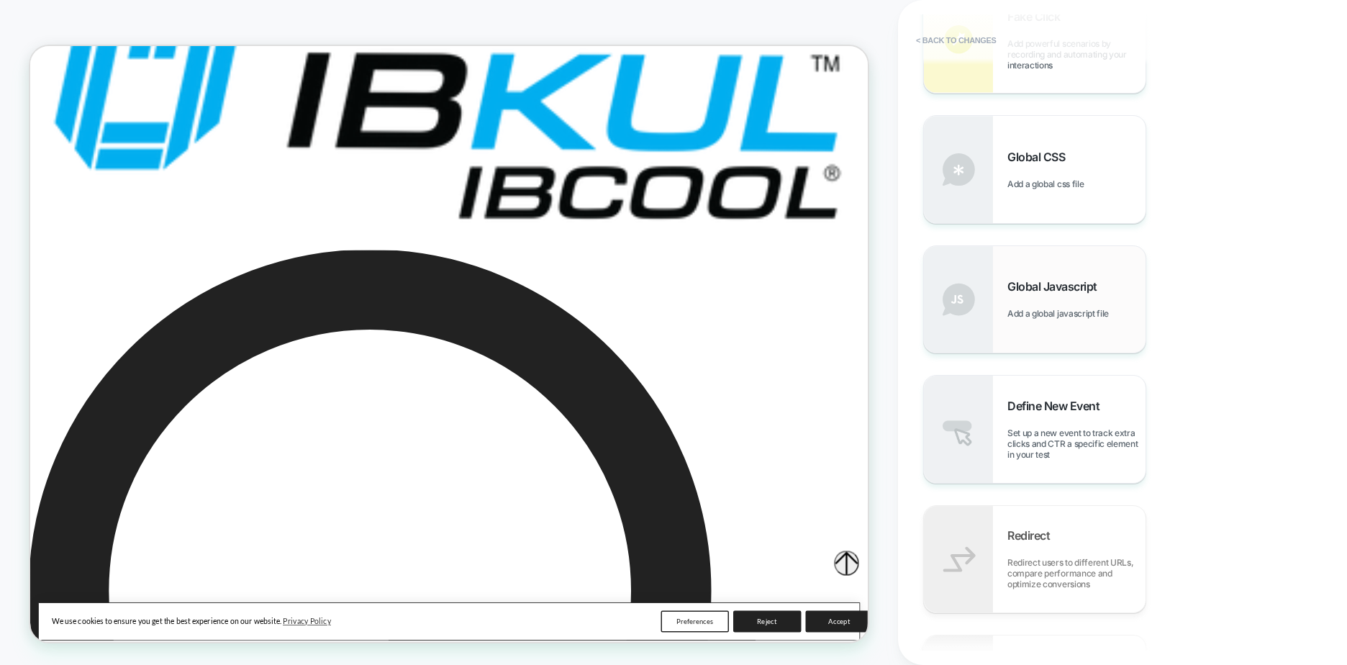
click at [1037, 309] on span "Add a global javascript file" at bounding box center [1062, 313] width 109 height 11
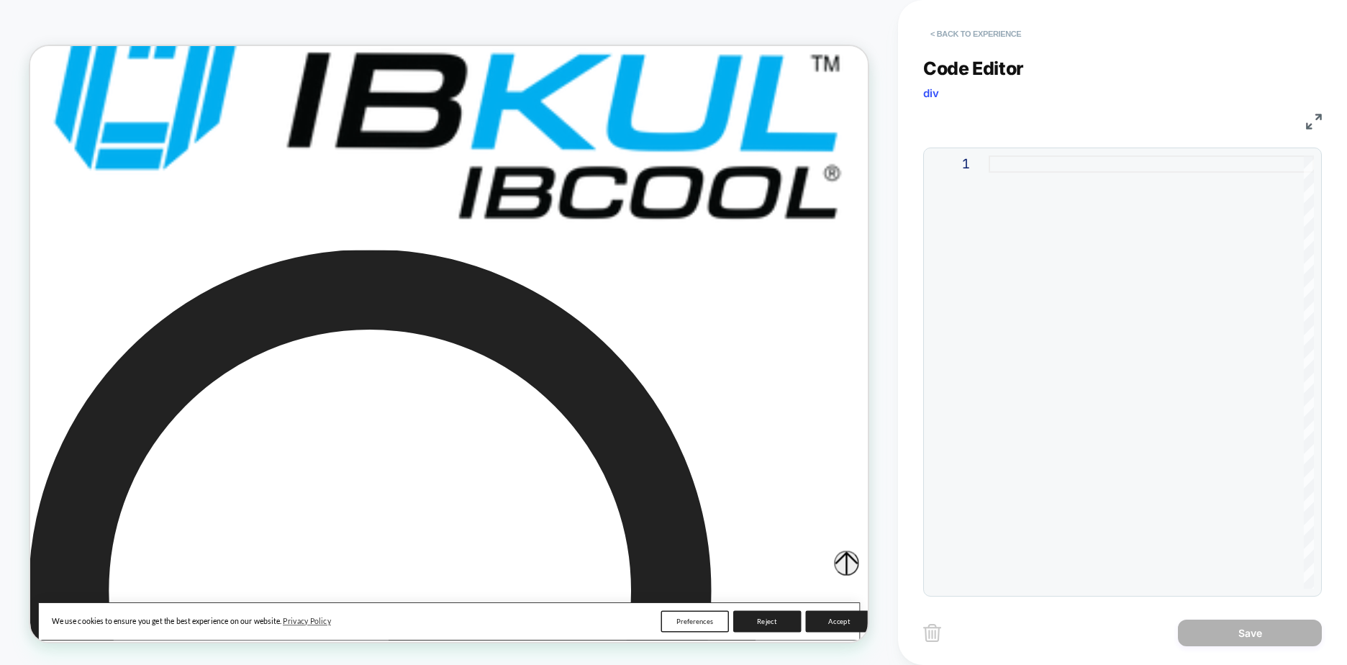
click at [957, 32] on button "< Back to experience" at bounding box center [975, 33] width 105 height 23
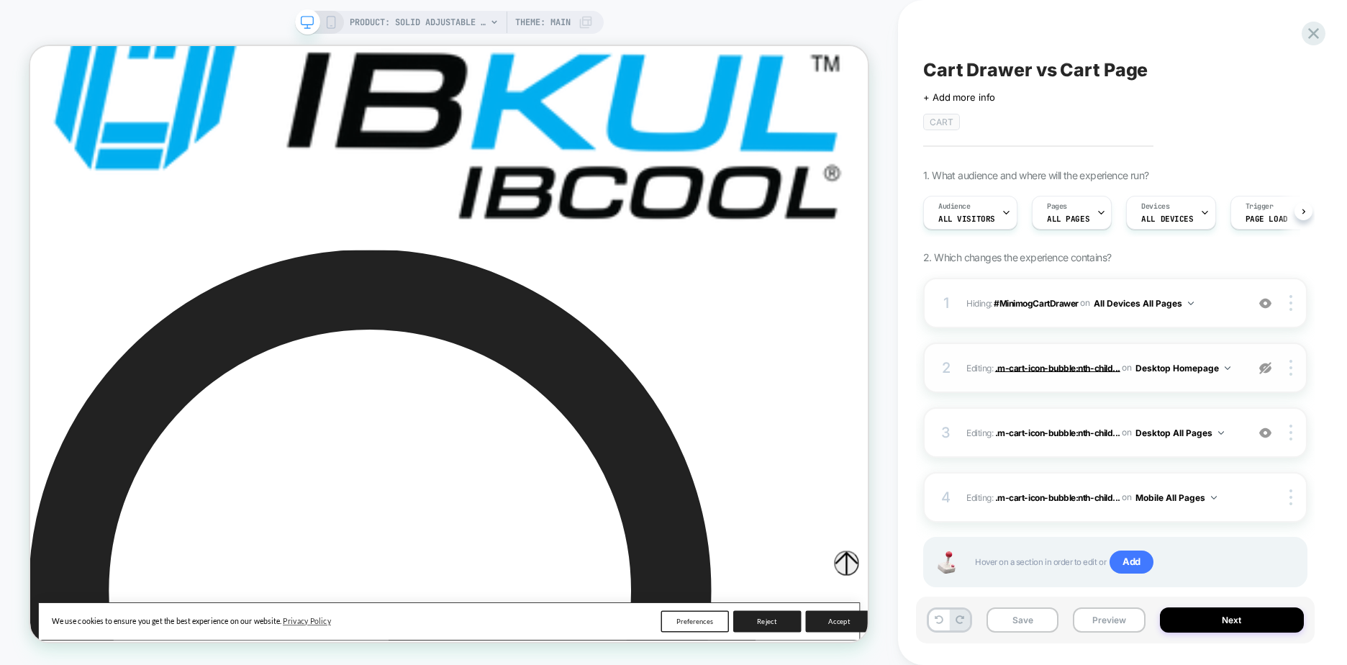
scroll to position [0, 1]
click at [1306, 19] on div "Cart Drawer vs Cart Page Click to edit experience details + Add more info CART …" at bounding box center [1115, 332] width 399 height 636
click at [1311, 36] on icon at bounding box center [1313, 33] width 11 height 11
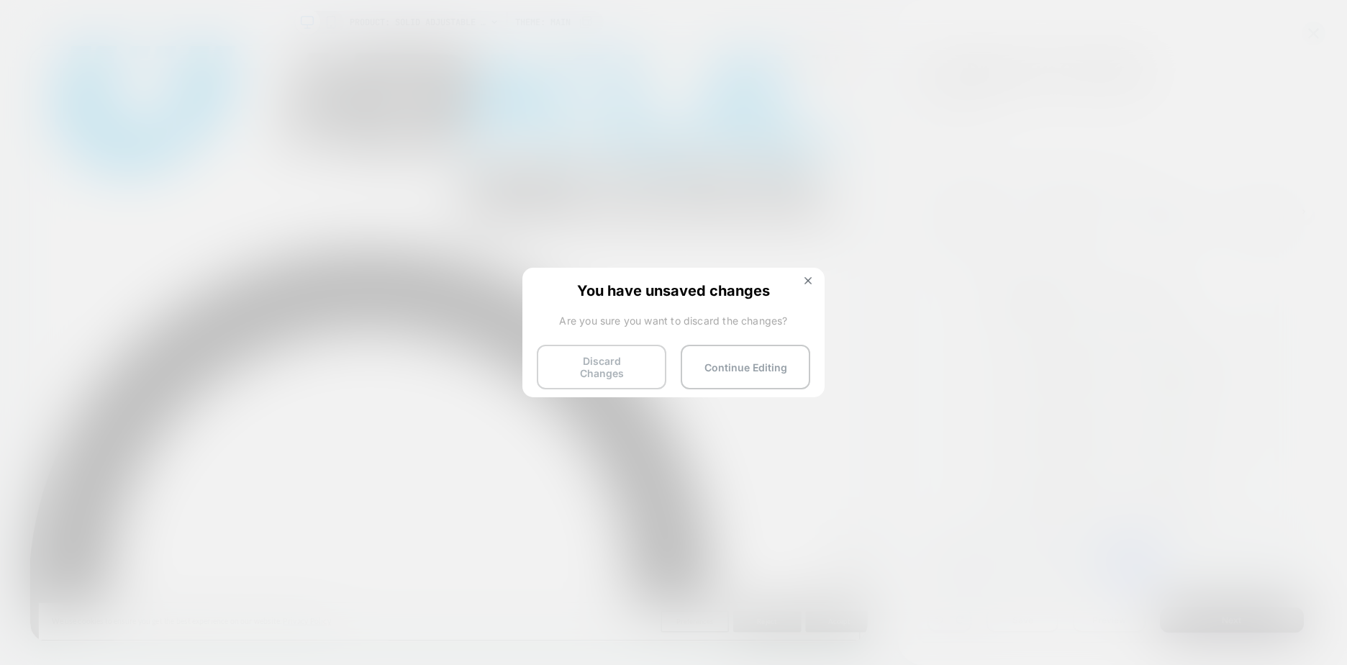
click at [610, 356] on button "Discard Changes" at bounding box center [602, 367] width 130 height 45
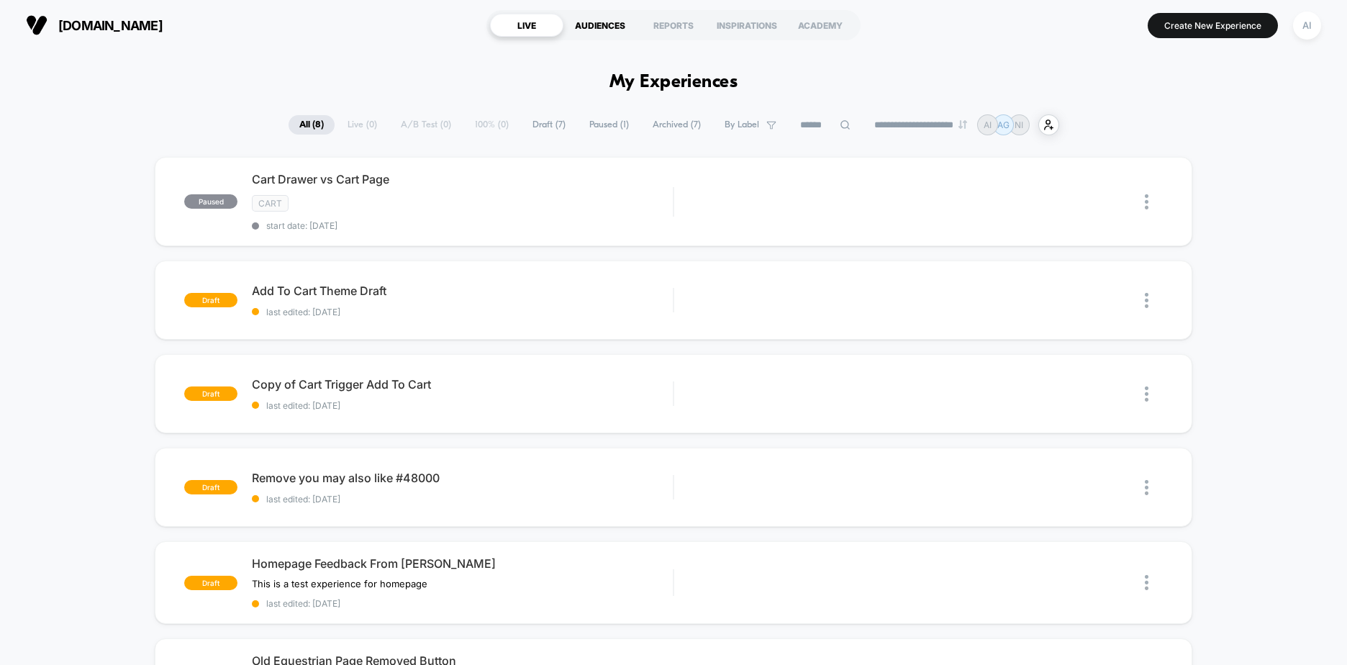
click at [597, 22] on div "AUDIENCES" at bounding box center [600, 25] width 73 height 23
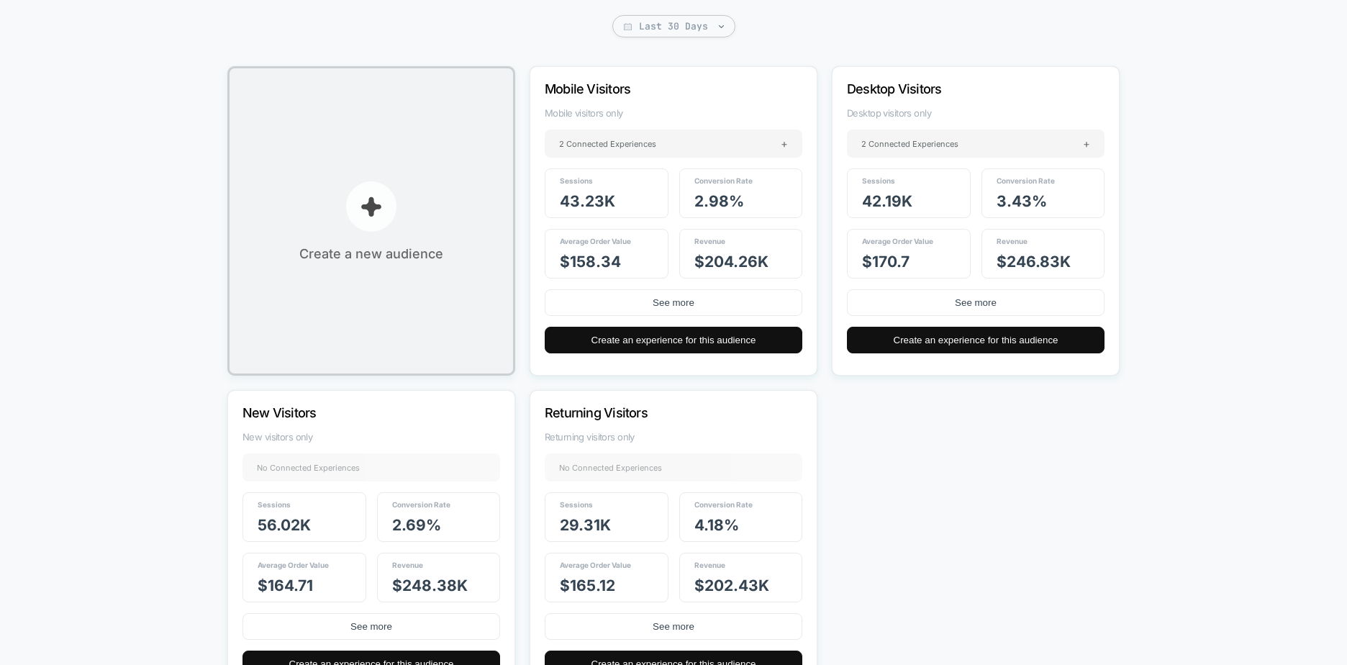
scroll to position [214, 0]
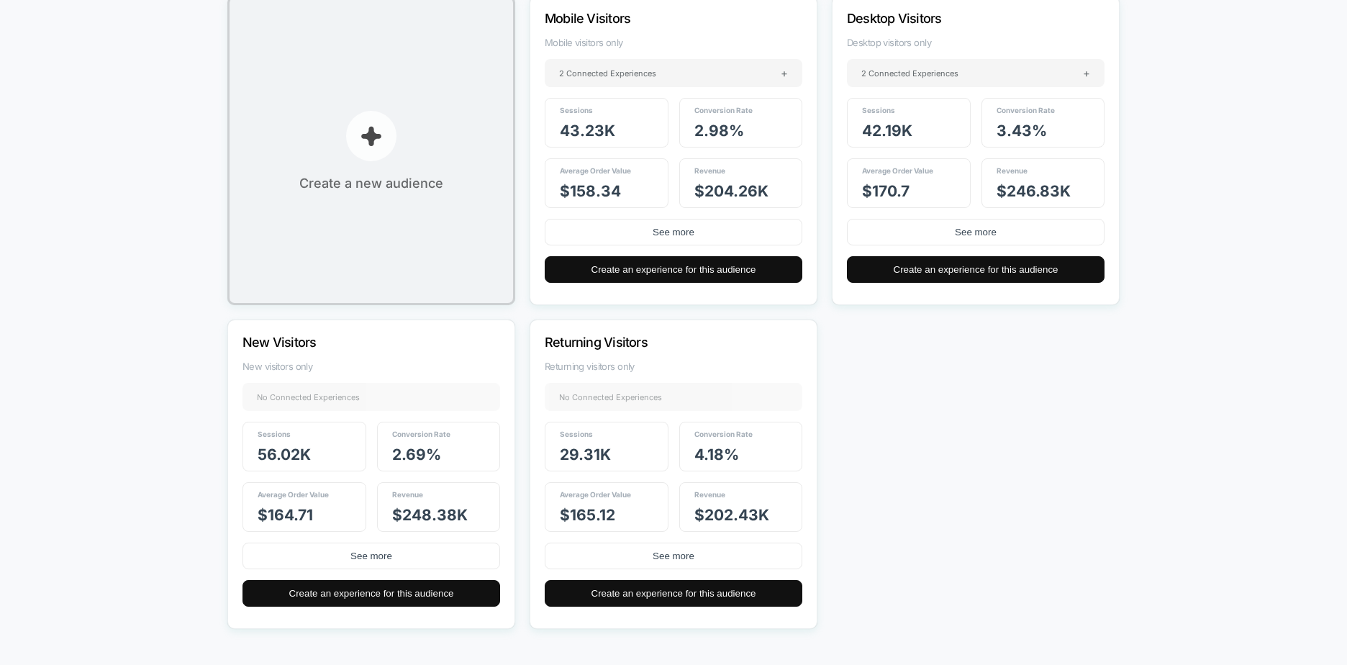
click at [353, 122] on p "button" at bounding box center [371, 136] width 50 height 50
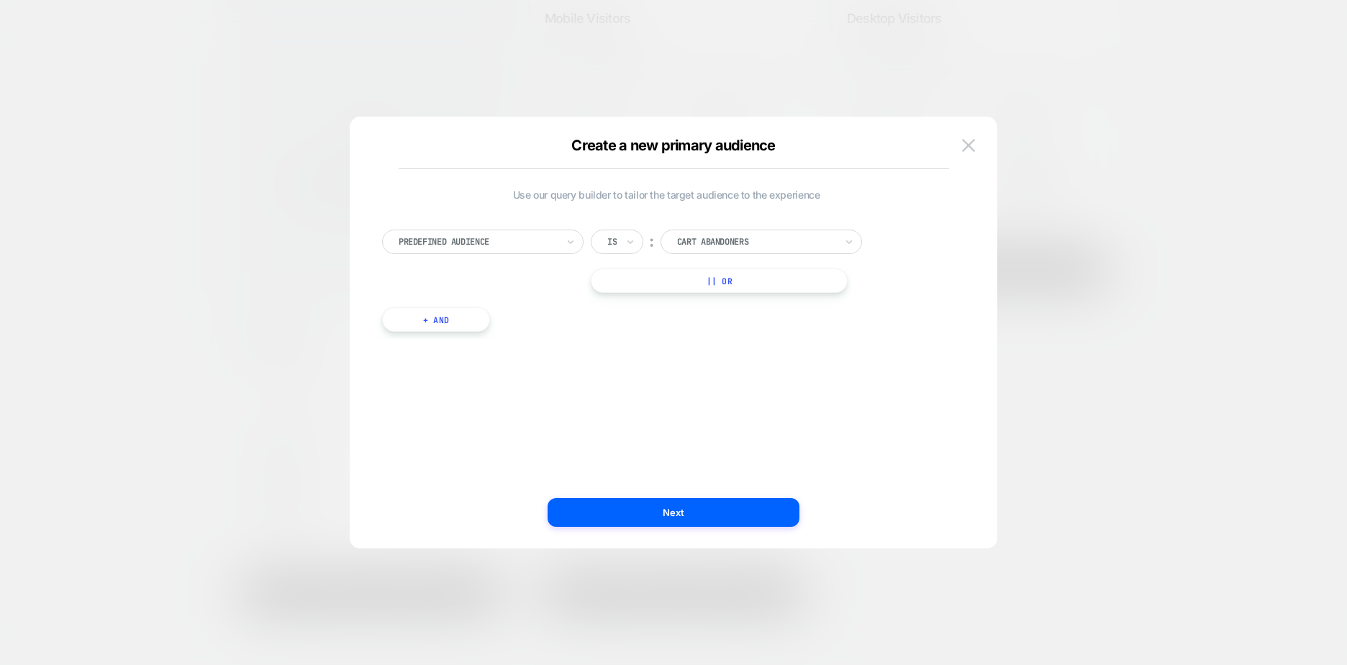
click at [682, 96] on div at bounding box center [673, 332] width 1347 height 665
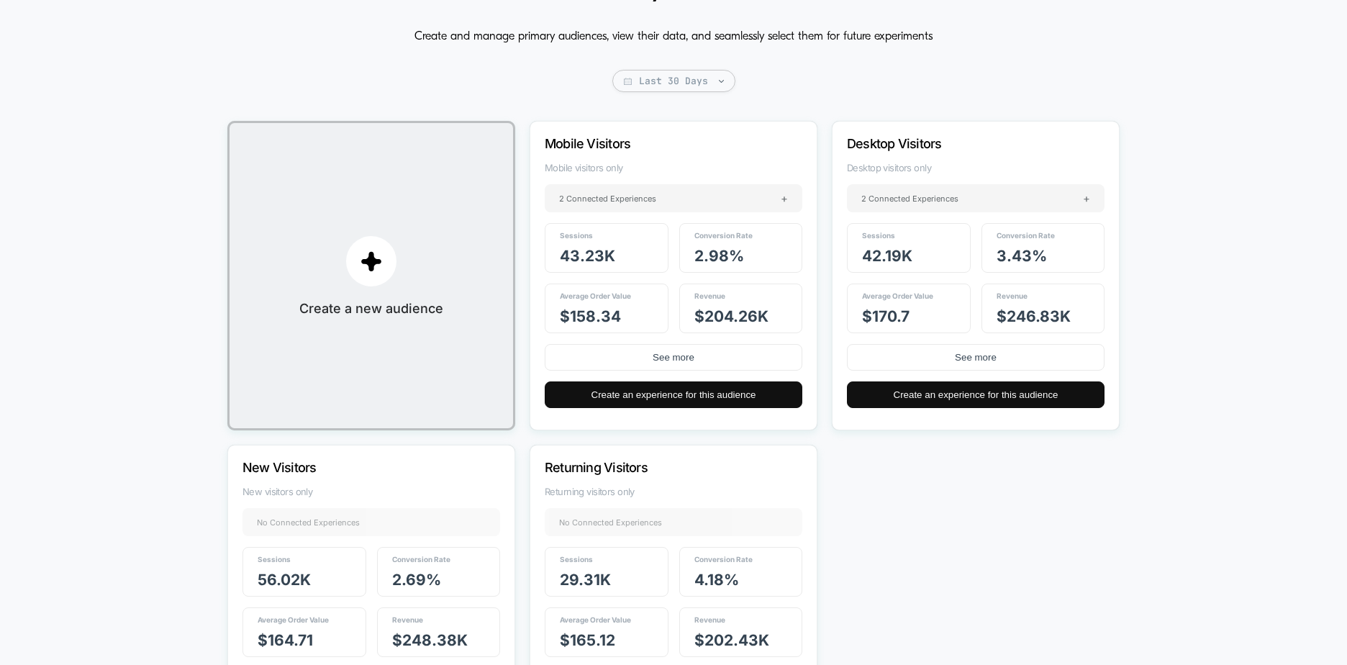
scroll to position [0, 0]
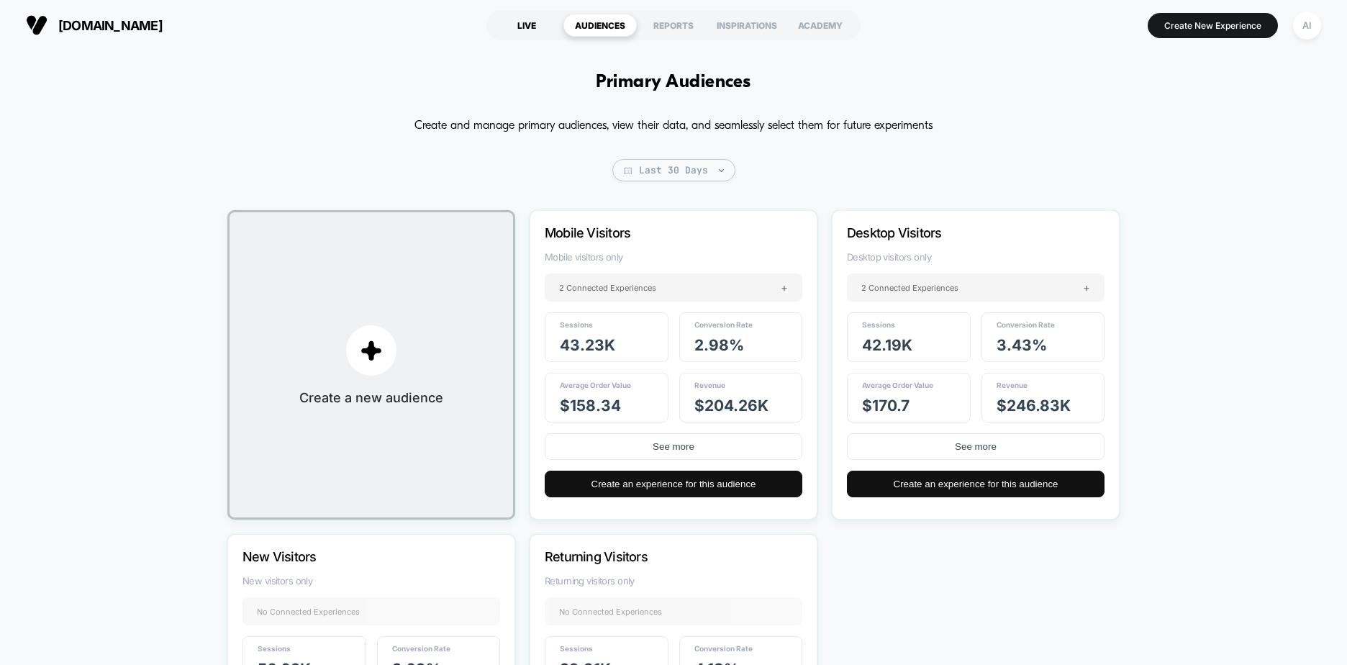
click at [533, 20] on div "LIVE" at bounding box center [526, 25] width 73 height 23
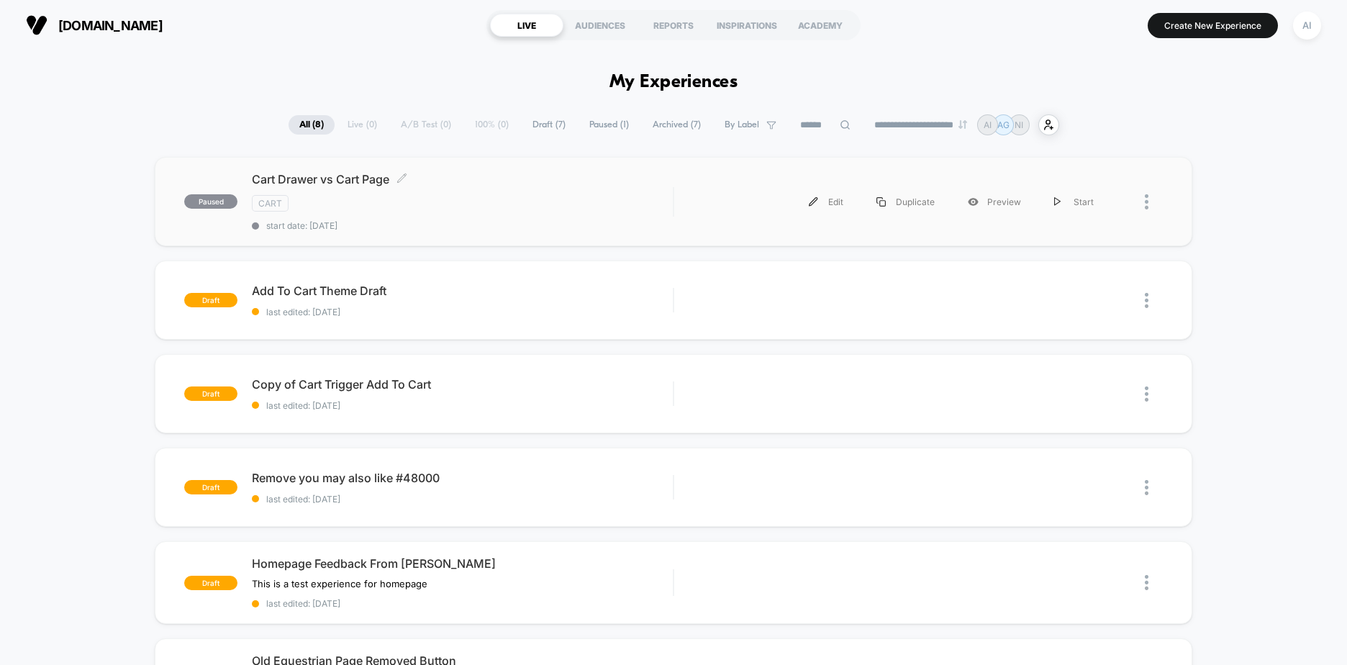
click at [512, 206] on div "CART" at bounding box center [462, 203] width 421 height 17
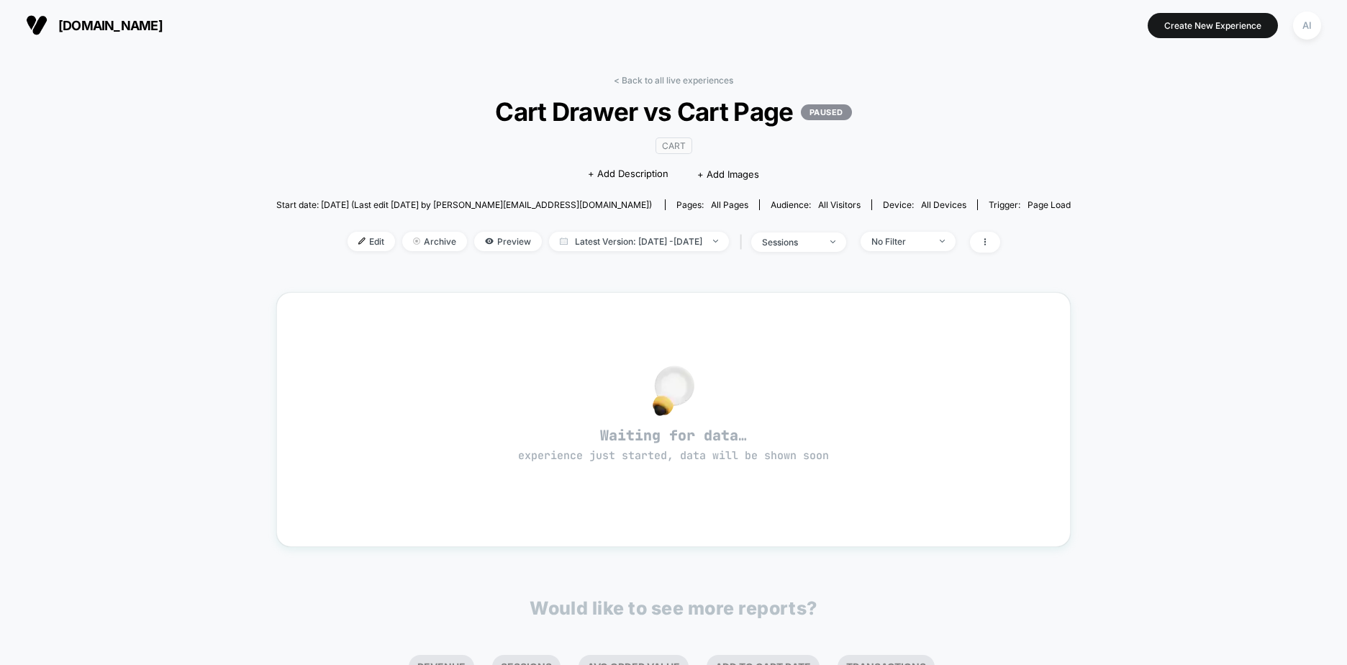
click at [1200, 169] on div "< Back to all live experiences Cart Drawer vs Cart Page PAUSED CART Click to ed…" at bounding box center [673, 465] width 1347 height 831
